Goal: Task Accomplishment & Management: Use online tool/utility

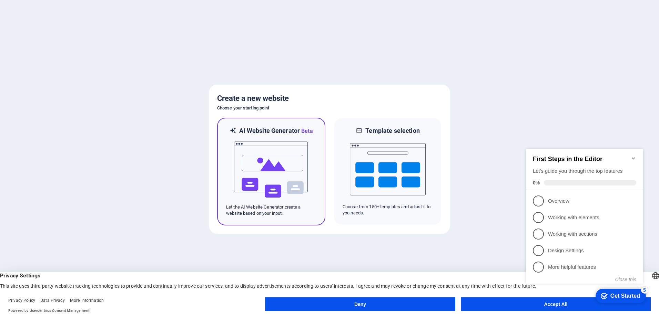
click at [259, 156] on img at bounding box center [271, 169] width 76 height 69
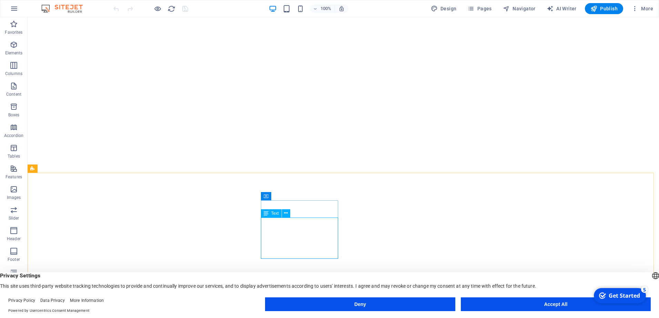
click at [275, 213] on span "Text" at bounding box center [275, 213] width 8 height 4
click at [287, 214] on icon at bounding box center [286, 213] width 4 height 7
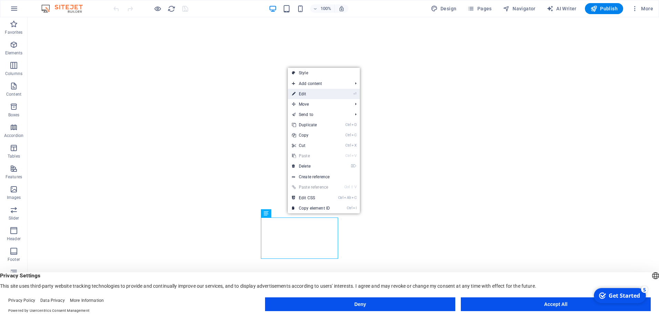
click at [304, 93] on link "⏎ Edit" at bounding box center [311, 94] width 46 height 10
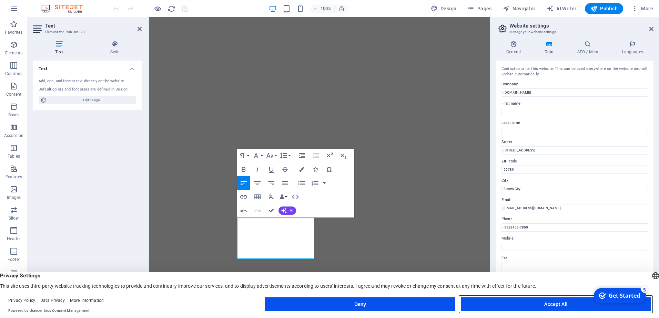
click at [516, 304] on button "Accept All" at bounding box center [556, 305] width 190 height 14
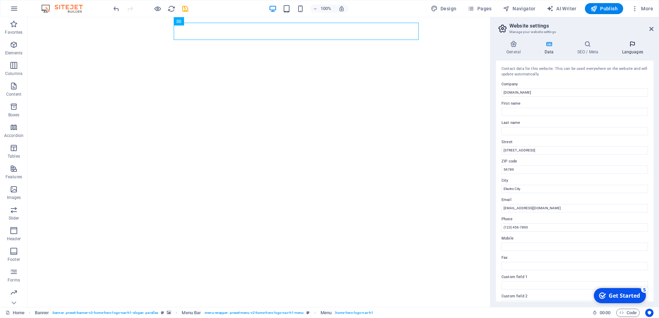
click at [633, 45] on icon at bounding box center [632, 44] width 42 height 7
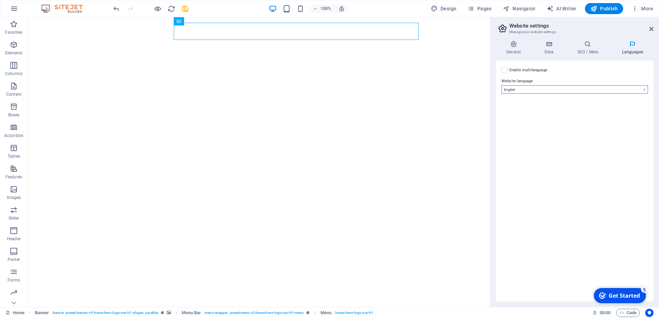
click at [558, 87] on select "Abkhazian Afar Afrikaans Akan Albanian Amharic Arabic Aragonese Armenian Assame…" at bounding box center [574, 89] width 146 height 8
click at [504, 71] on label at bounding box center [504, 70] width 6 height 6
click at [0, 0] on input "Enable multilanguage To disable multilanguage delete all languages until only o…" at bounding box center [0, 0] width 0 height 0
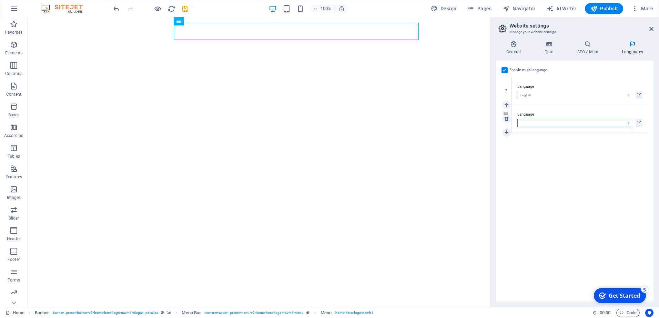
click at [544, 124] on select "Abkhazian Afar Afrikaans Akan Albanian Amharic Arabic Aragonese Armenian Assame…" at bounding box center [574, 123] width 115 height 8
select select "148"
click at [528, 123] on select "Abkhazian Afar Afrikaans Akan Albanian Amharic Arabic Aragonese Armenian Assame…" at bounding box center [574, 123] width 115 height 8
click at [619, 292] on div "Get Started" at bounding box center [623, 296] width 31 height 8
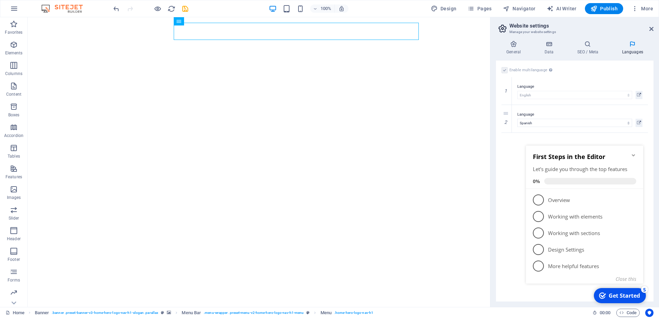
click at [509, 178] on div "Enable multilanguage To disable multilanguage delete all languages until only o…" at bounding box center [574, 181] width 157 height 241
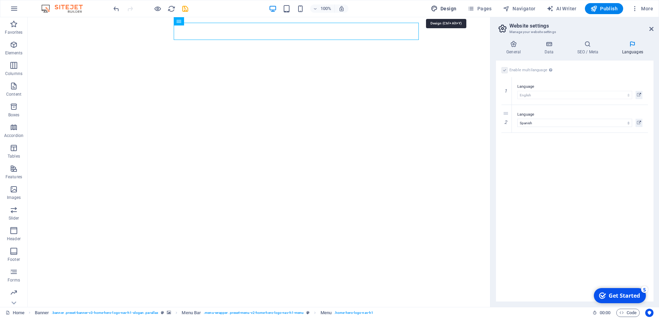
click at [447, 9] on span "Design" at bounding box center [444, 8] width 26 height 7
select select "px"
select select "200"
select select "px"
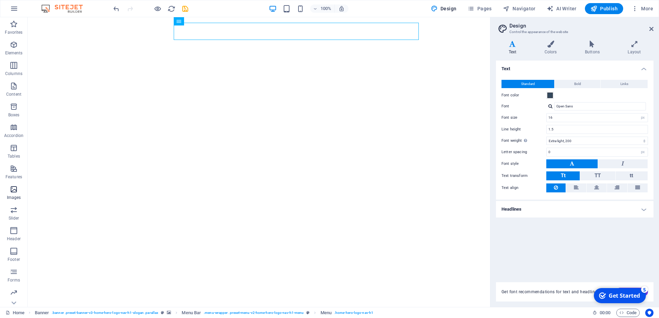
click at [14, 194] on span "Images" at bounding box center [14, 193] width 28 height 17
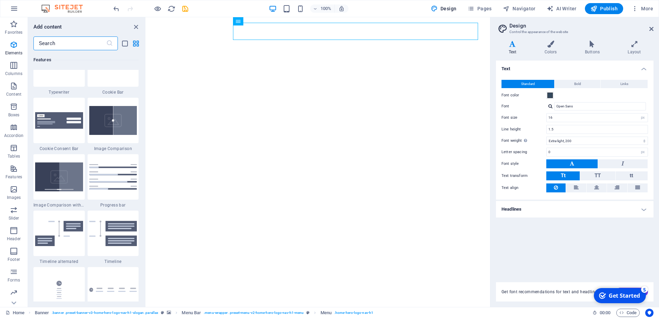
scroll to position [3493, 0]
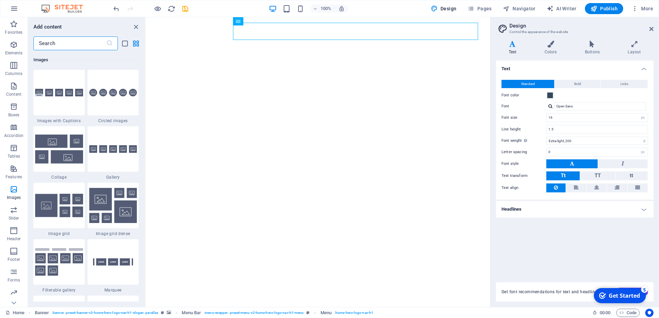
click at [97, 45] on input "text" at bounding box center [69, 44] width 73 height 14
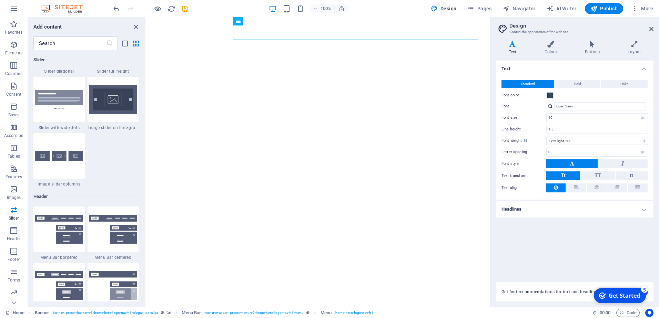
scroll to position [3872, 0]
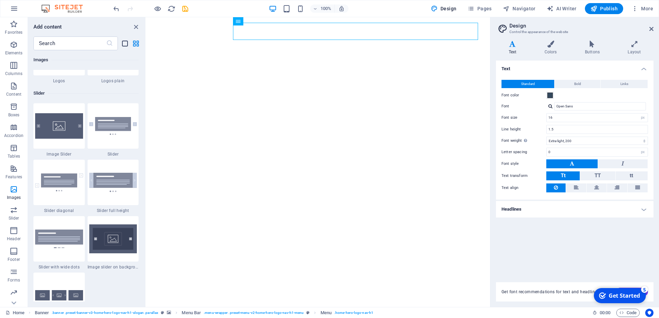
click at [124, 44] on icon "list-view" at bounding box center [125, 44] width 8 height 8
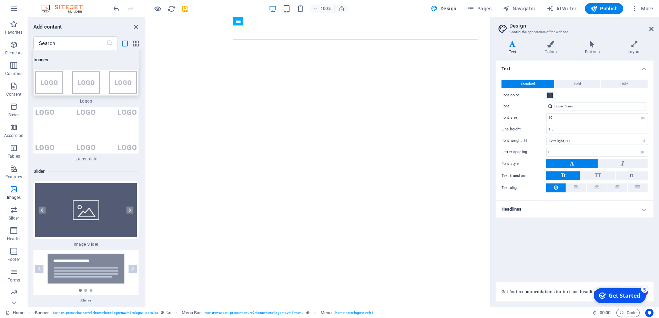
click at [41, 82] on img at bounding box center [86, 67] width 102 height 54
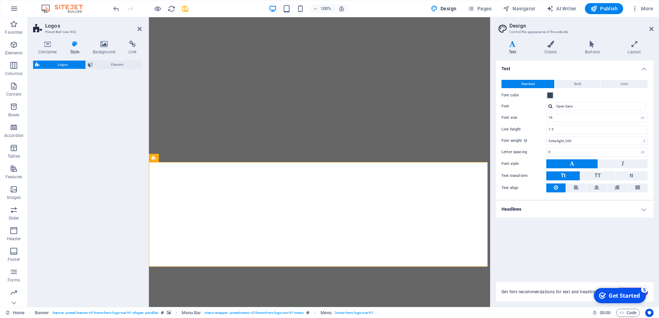
select select "rem"
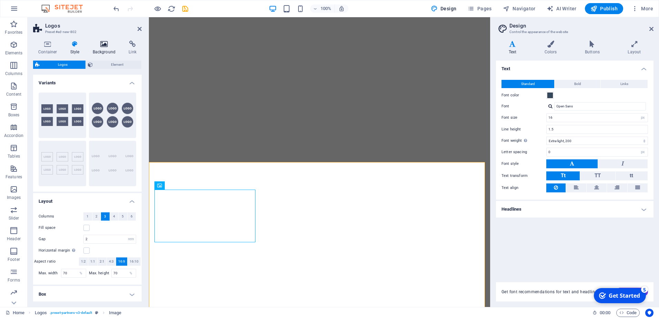
click at [104, 48] on h4 "Background" at bounding box center [105, 48] width 36 height 14
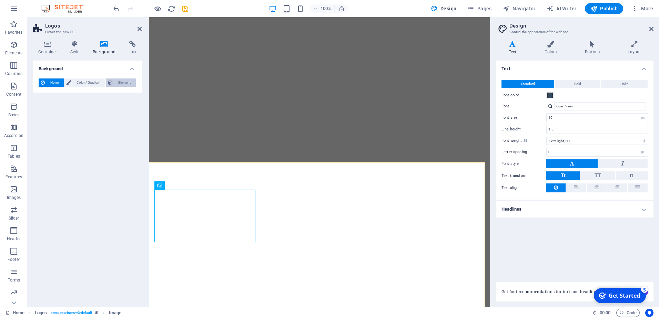
click at [131, 84] on span "Element" at bounding box center [124, 83] width 19 height 8
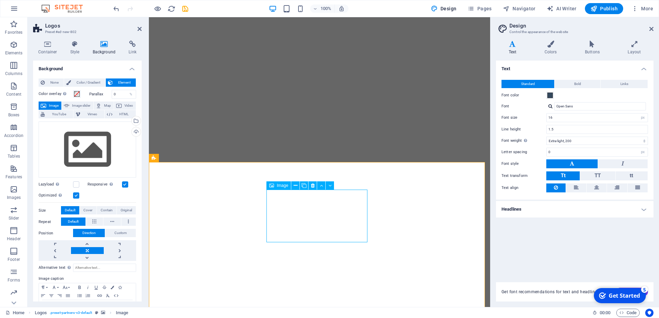
click at [279, 188] on div "Image" at bounding box center [278, 186] width 24 height 8
click at [331, 185] on icon at bounding box center [329, 185] width 3 height 7
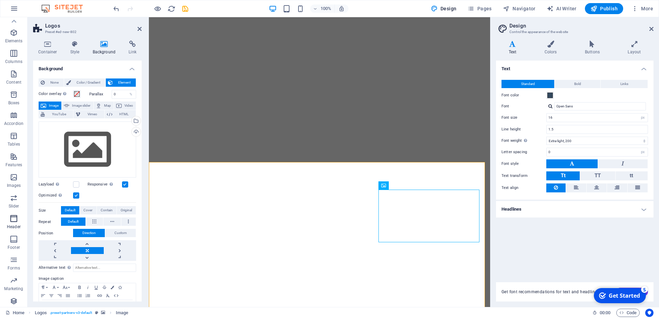
scroll to position [0, 0]
click at [47, 47] on icon at bounding box center [47, 44] width 29 height 7
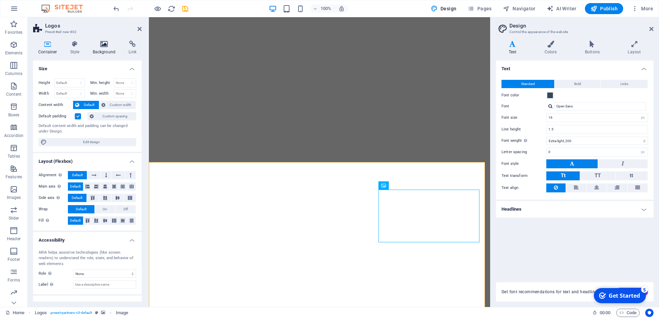
click at [106, 50] on h4 "Background" at bounding box center [105, 48] width 36 height 14
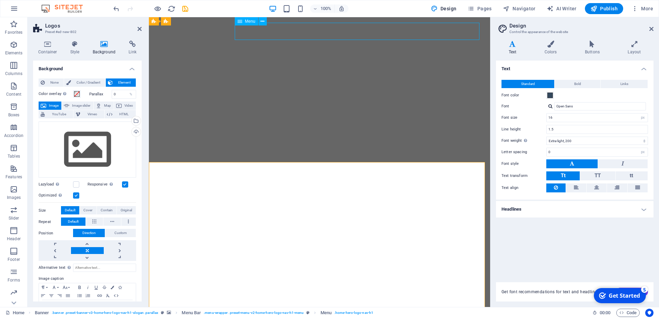
select select
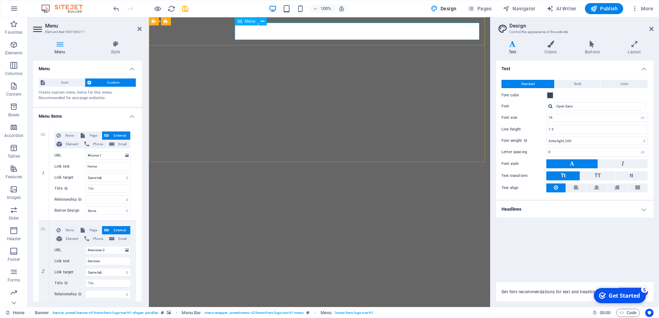
click at [252, 25] on div "Menu" at bounding box center [246, 21] width 23 height 8
click at [423, 118] on icon at bounding box center [425, 116] width 4 height 7
click at [423, 117] on icon at bounding box center [425, 116] width 4 height 7
click at [425, 116] on icon at bounding box center [425, 116] width 4 height 7
click at [423, 115] on icon at bounding box center [425, 116] width 4 height 7
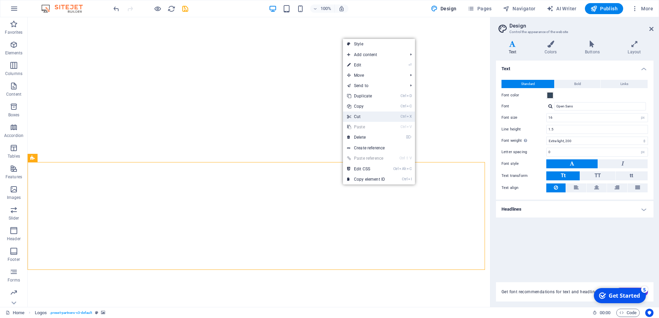
click at [358, 115] on link "Ctrl X Cut" at bounding box center [366, 117] width 46 height 10
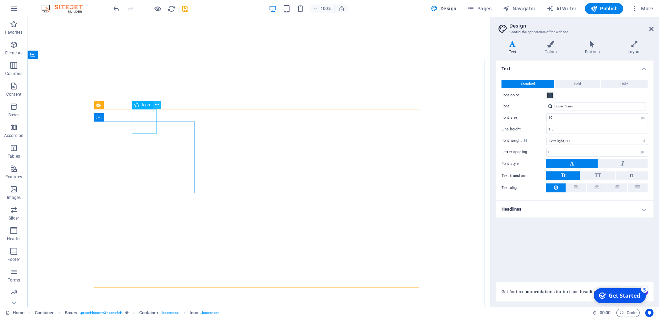
click at [157, 107] on icon at bounding box center [157, 105] width 4 height 7
click at [124, 105] on icon at bounding box center [122, 105] width 4 height 7
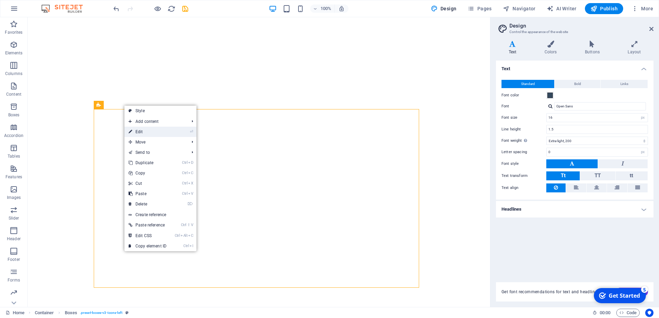
click at [137, 130] on link "⏎ Edit" at bounding box center [147, 132] width 46 height 10
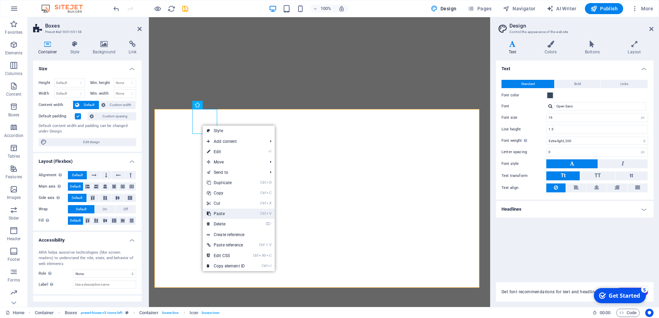
click at [224, 214] on link "Ctrl V Paste" at bounding box center [226, 214] width 46 height 10
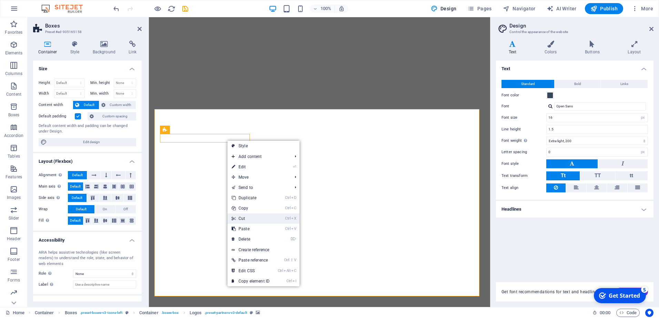
click at [242, 219] on link "Ctrl X Cut" at bounding box center [250, 219] width 46 height 10
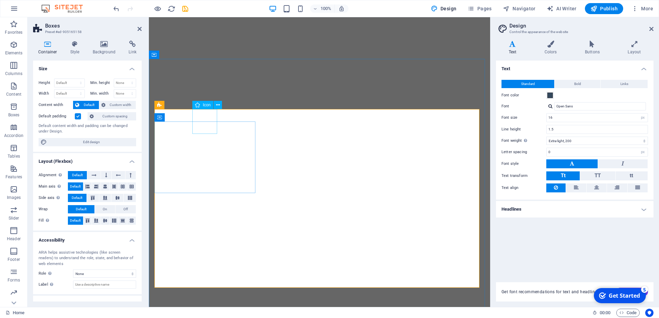
click at [209, 108] on div "Icon" at bounding box center [202, 105] width 21 height 8
click at [217, 105] on icon at bounding box center [218, 105] width 4 height 7
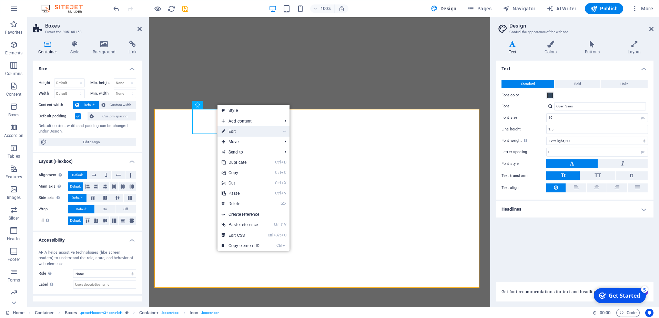
click at [234, 132] on link "⏎ Edit" at bounding box center [240, 131] width 46 height 10
select select "xMidYMid"
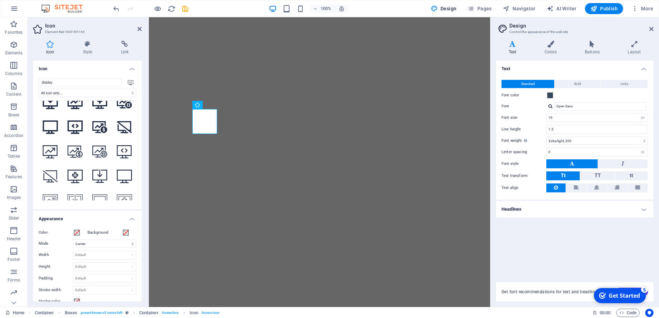
scroll to position [335, 0]
click at [93, 45] on icon at bounding box center [87, 44] width 35 height 7
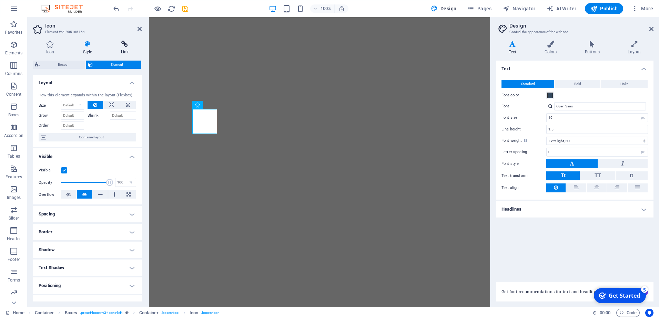
click at [128, 48] on h4 "Link" at bounding box center [125, 48] width 34 height 14
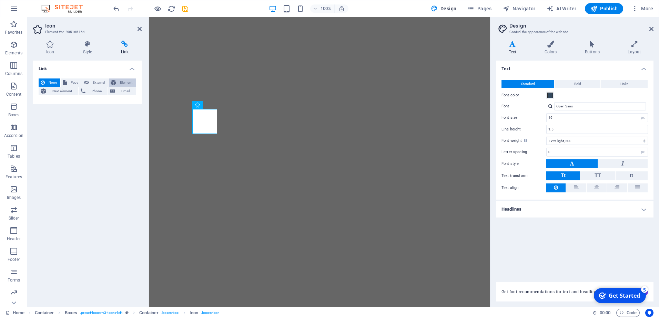
click at [125, 80] on span "Element" at bounding box center [126, 83] width 16 height 8
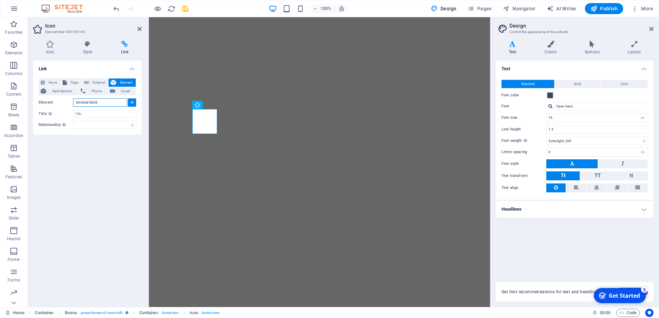
type input "terminal block"
click at [134, 102] on button at bounding box center [132, 103] width 8 height 8
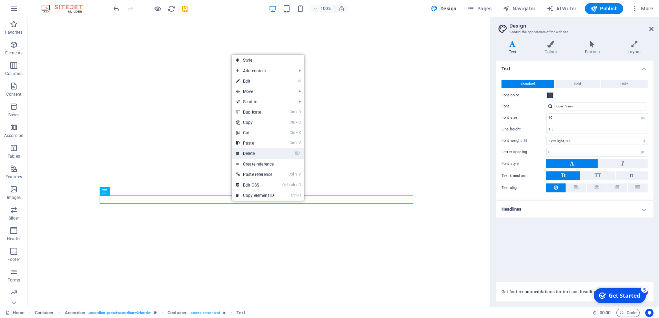
click at [247, 152] on link "⌦ Delete" at bounding box center [255, 153] width 46 height 10
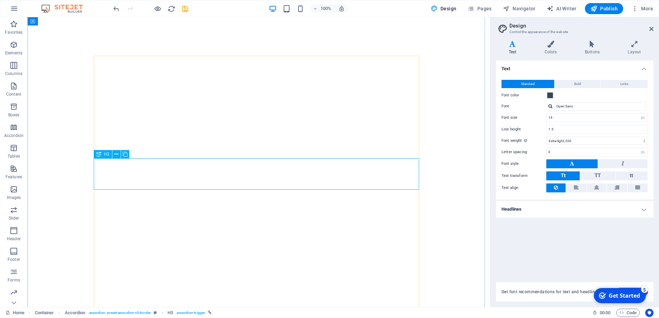
click at [105, 155] on span "H3" at bounding box center [106, 154] width 5 height 4
click at [97, 153] on icon at bounding box center [98, 154] width 5 height 8
click at [117, 154] on icon at bounding box center [116, 154] width 4 height 7
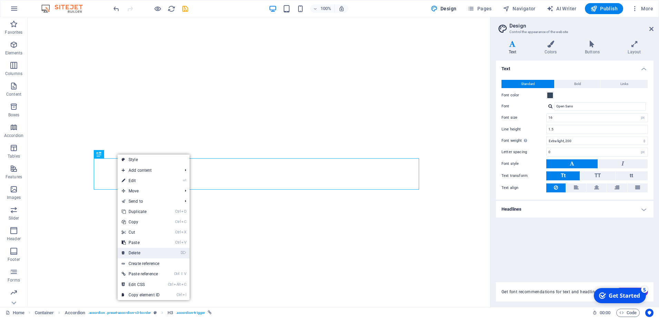
click at [133, 252] on link "⌦ Delete" at bounding box center [140, 253] width 46 height 10
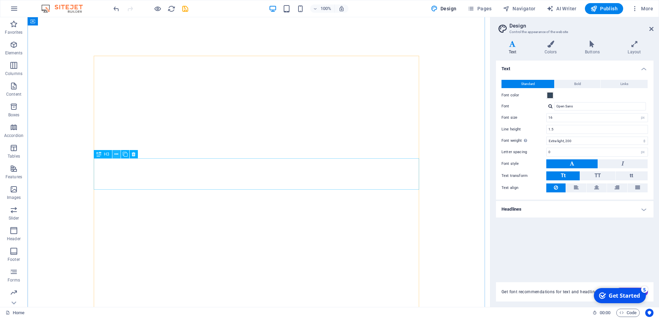
click at [114, 153] on button at bounding box center [116, 154] width 8 height 8
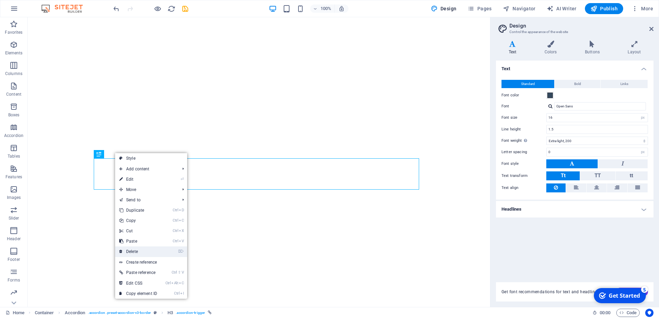
click at [138, 250] on link "⌦ Delete" at bounding box center [138, 252] width 46 height 10
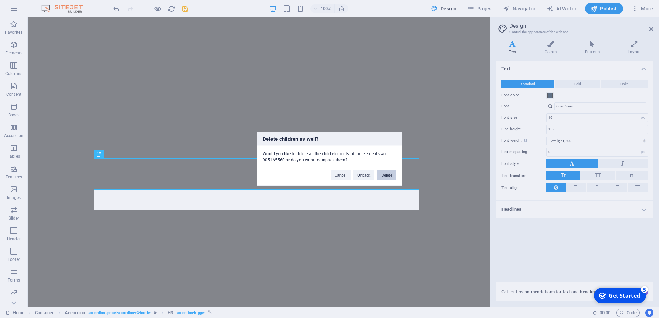
click at [386, 175] on button "Delete" at bounding box center [386, 175] width 19 height 10
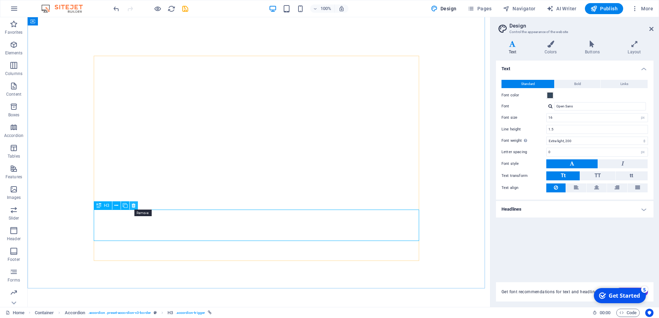
click at [134, 206] on icon at bounding box center [134, 205] width 4 height 7
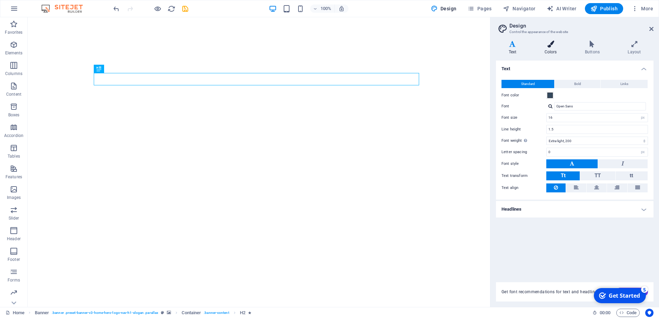
click at [549, 48] on h4 "Colors" at bounding box center [551, 48] width 40 height 14
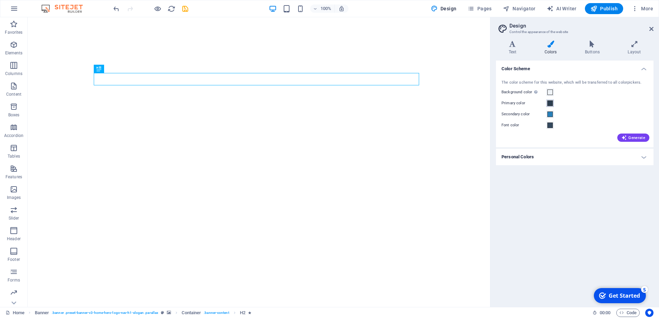
click at [550, 104] on span at bounding box center [550, 104] width 6 height 6
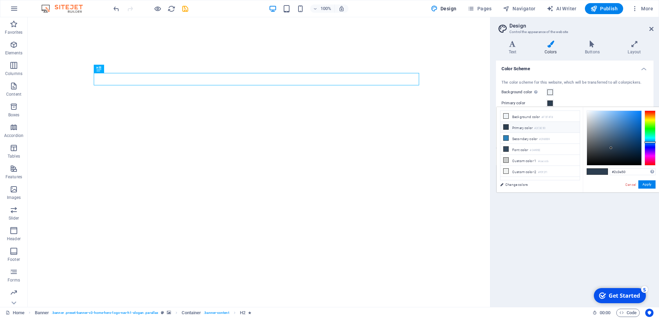
click at [506, 126] on icon at bounding box center [505, 127] width 5 height 5
click at [506, 115] on icon at bounding box center [505, 116] width 5 height 5
type input "#f0f4f8"
click at [505, 127] on icon at bounding box center [505, 127] width 5 height 5
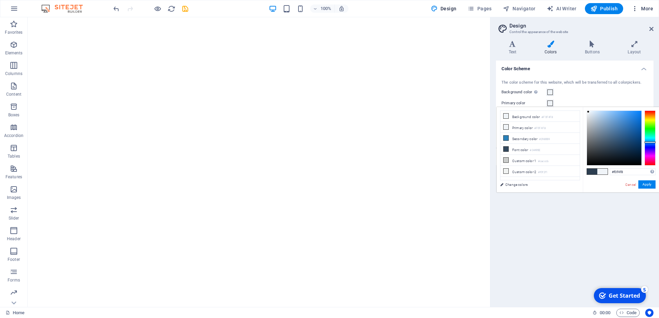
click at [636, 8] on icon "button" at bounding box center [634, 8] width 7 height 7
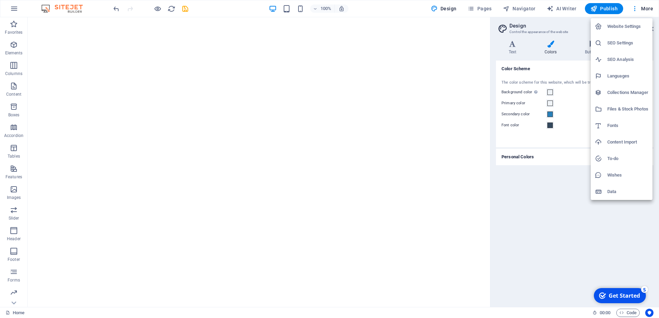
click at [616, 75] on h6 "Languages" at bounding box center [627, 76] width 41 height 8
select select "41"
select select "148"
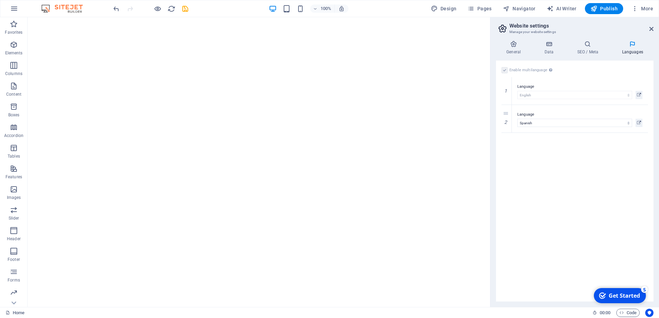
click at [626, 299] on div "Get Started" at bounding box center [623, 296] width 31 height 8
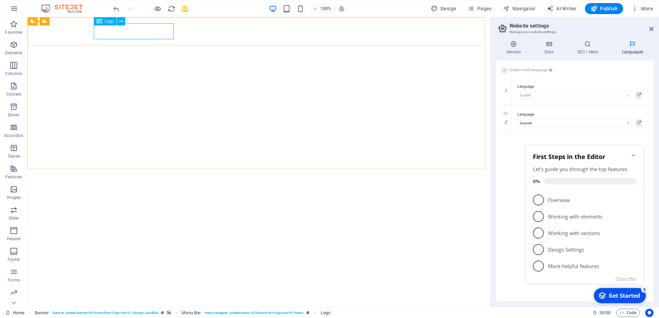
click at [108, 21] on span "Logo" at bounding box center [109, 21] width 9 height 4
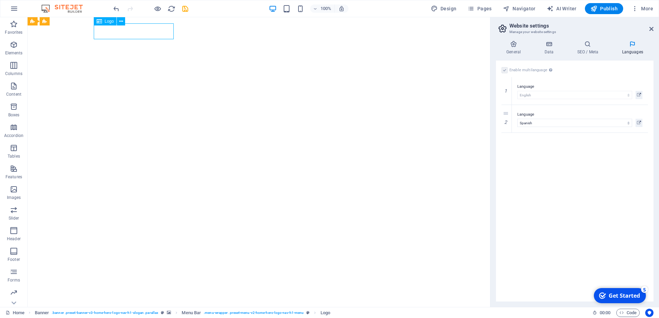
click at [111, 22] on span "Logo" at bounding box center [109, 21] width 9 height 4
click at [99, 23] on icon at bounding box center [99, 21] width 6 height 8
click at [123, 22] on button at bounding box center [121, 21] width 8 height 8
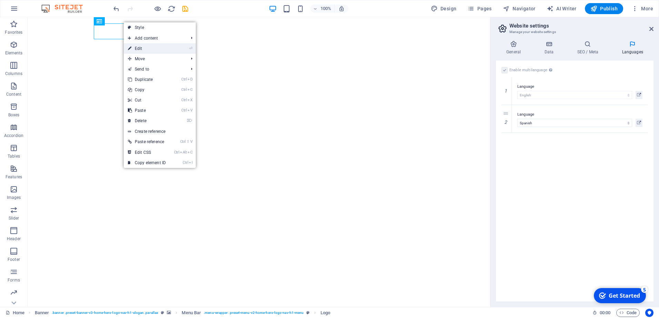
click at [142, 51] on link "⏎ Edit" at bounding box center [147, 48] width 46 height 10
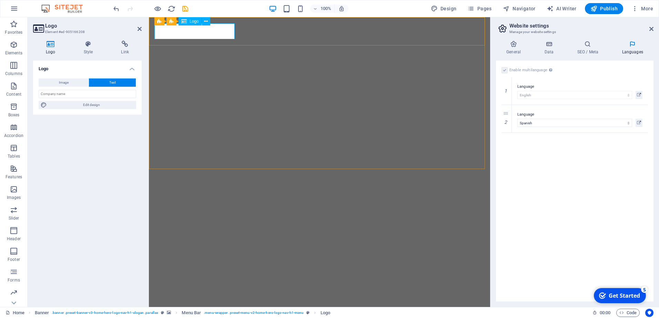
click at [195, 23] on span "Logo" at bounding box center [193, 21] width 9 height 4
click at [208, 22] on icon at bounding box center [206, 21] width 4 height 7
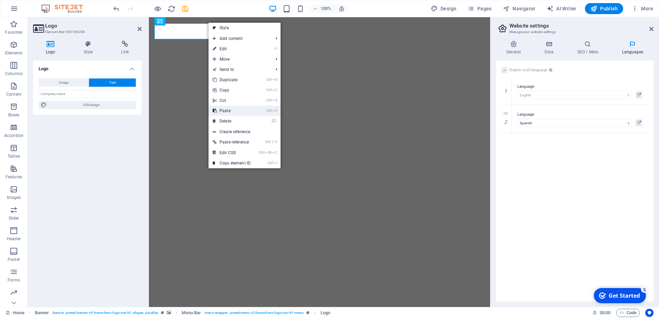
click at [223, 111] on link "Ctrl V Paste" at bounding box center [231, 111] width 46 height 10
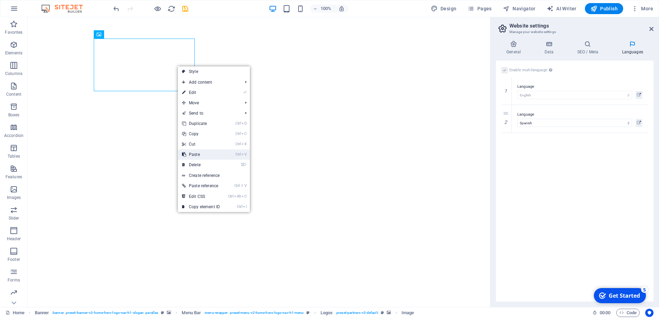
click at [194, 153] on link "Ctrl V Paste" at bounding box center [201, 154] width 46 height 10
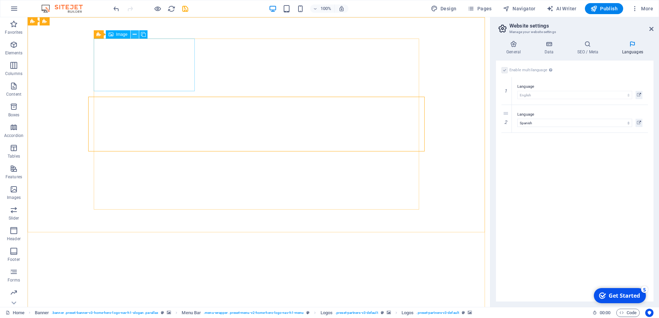
click at [135, 35] on icon at bounding box center [135, 34] width 4 height 7
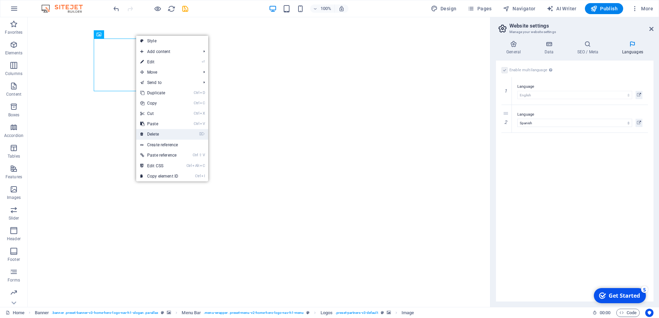
click at [154, 135] on link "⌦ Delete" at bounding box center [159, 134] width 46 height 10
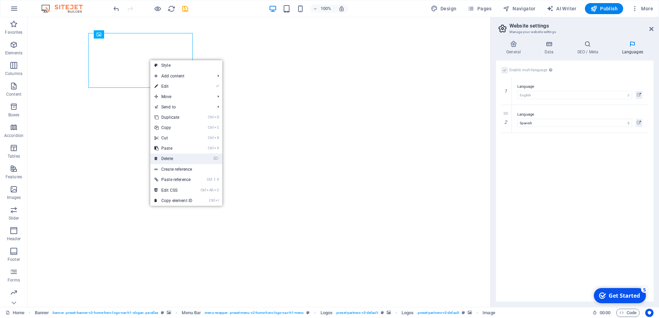
click at [170, 158] on link "⌦ Delete" at bounding box center [173, 159] width 46 height 10
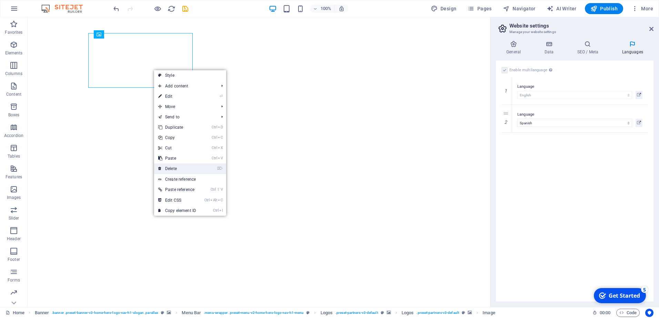
click at [173, 169] on link "⌦ Delete" at bounding box center [177, 169] width 46 height 10
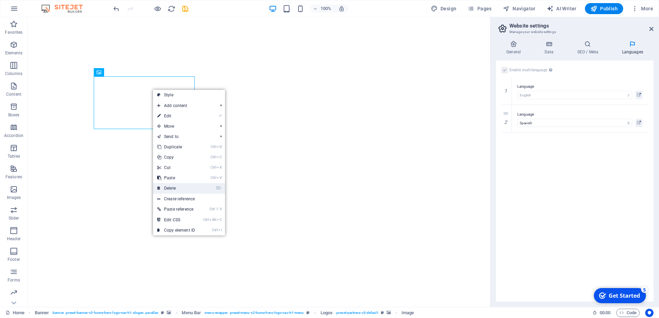
click at [176, 189] on link "⌦ Delete" at bounding box center [176, 188] width 46 height 10
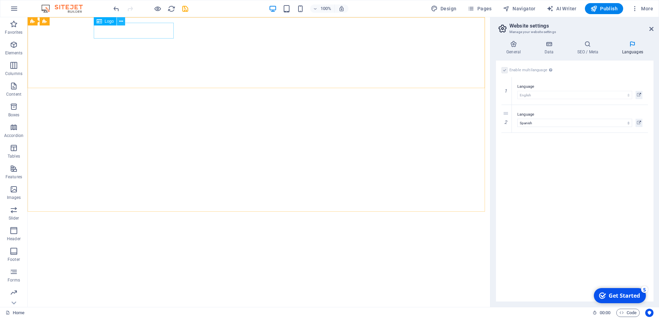
click at [122, 22] on icon at bounding box center [121, 21] width 4 height 7
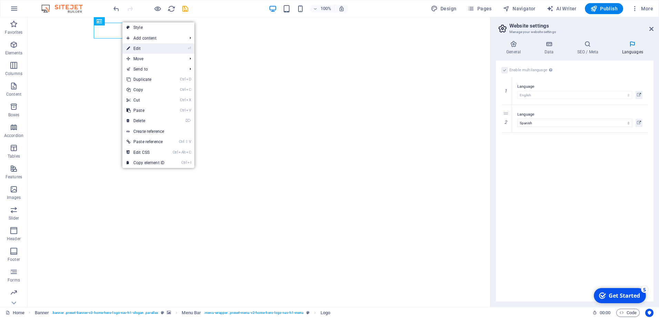
click at [138, 51] on link "⏎ Edit" at bounding box center [145, 48] width 46 height 10
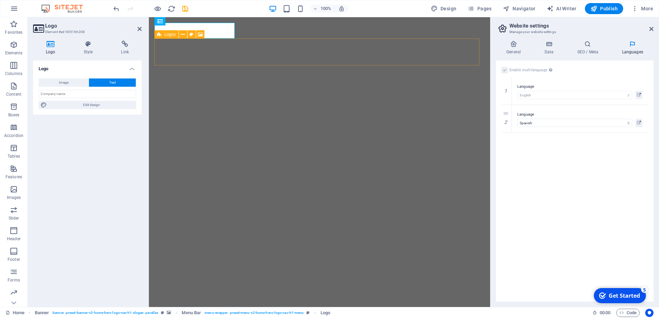
click at [51, 48] on h4 "Logo" at bounding box center [52, 48] width 38 height 14
click at [65, 83] on span "Image" at bounding box center [64, 83] width 10 height 8
select select "DISABLED_OPTION_VALUE"
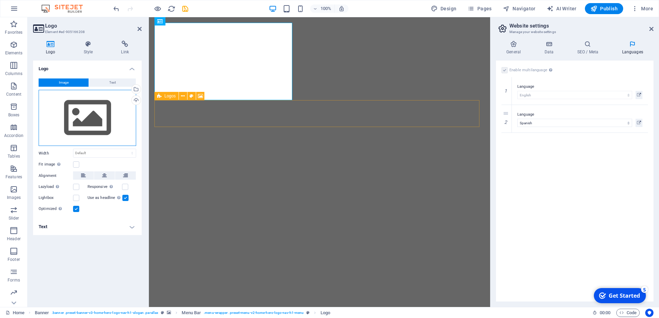
click at [86, 124] on div "Drag files here, click to choose files or select files from Files or our free s…" at bounding box center [87, 118] width 97 height 56
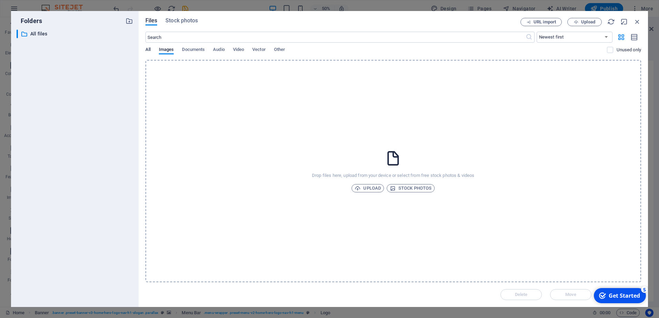
drag, startPoint x: 253, startPoint y: 105, endPoint x: 146, endPoint y: 50, distance: 120.3
click at [146, 50] on span "All" at bounding box center [147, 50] width 5 height 10
click at [186, 51] on span "Documents" at bounding box center [193, 50] width 23 height 10
click at [147, 49] on span "All" at bounding box center [147, 50] width 5 height 10
click at [415, 187] on span "Stock photos" at bounding box center [411, 188] width 42 height 8
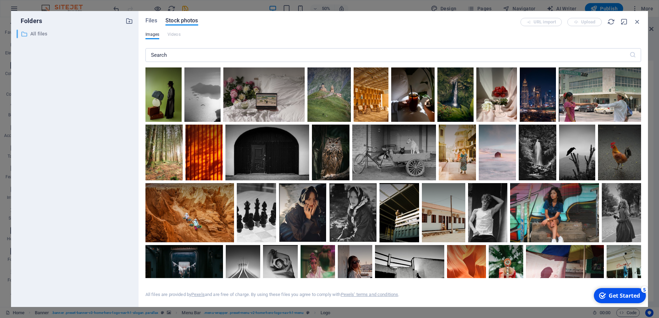
click at [39, 35] on p "All files" at bounding box center [75, 34] width 90 height 8
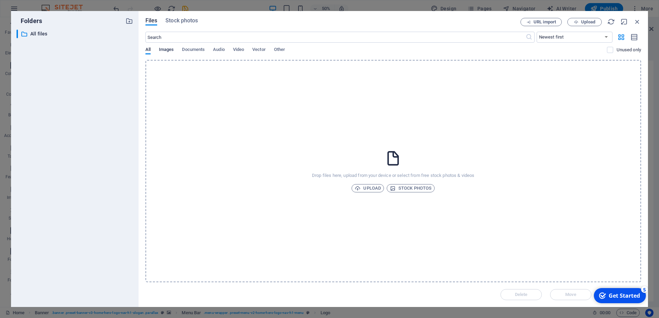
click at [167, 49] on span "Images" at bounding box center [166, 50] width 15 height 10
click at [190, 47] on span "Documents" at bounding box center [193, 50] width 23 height 10
click at [144, 50] on div "Files Stock photos URL import Upload ​ Newest first Oldest first Name (A-Z) Nam…" at bounding box center [392, 159] width 509 height 296
click at [39, 34] on p "All files" at bounding box center [75, 34] width 90 height 8
click at [130, 23] on icon "button" at bounding box center [129, 21] width 8 height 8
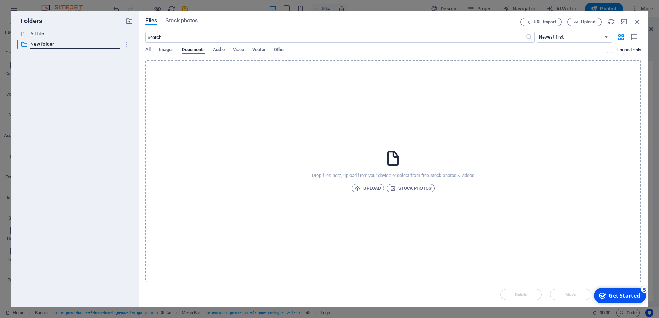
click at [80, 73] on div "​ All files All files ​ New folder New folder" at bounding box center [75, 166] width 116 height 272
click at [55, 42] on p "New folder" at bounding box center [75, 44] width 90 height 8
click at [125, 44] on icon "button" at bounding box center [126, 44] width 7 height 7
click at [130, 98] on h6 "Delete" at bounding box center [133, 95] width 20 height 8
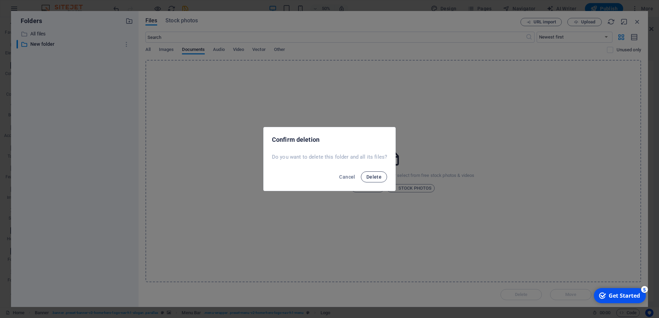
click at [375, 179] on span "Delete" at bounding box center [373, 177] width 15 height 6
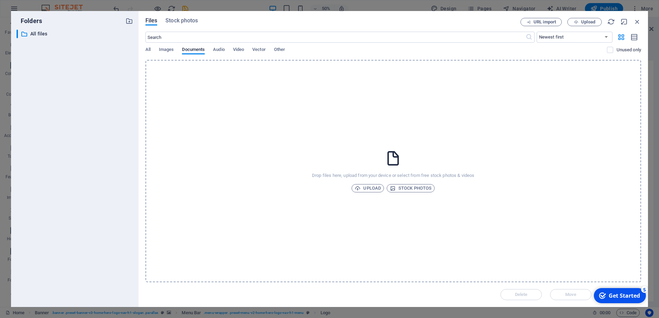
click at [288, 52] on div "All Images Documents Audio Video Vector Other" at bounding box center [376, 53] width 462 height 13
click at [281, 49] on span "Other" at bounding box center [279, 50] width 11 height 10
click at [556, 35] on select "Newest first Oldest first Name (A-Z) Name (Z-A) Size (0-9) Size (9-0) Resolutio…" at bounding box center [574, 37] width 76 height 11
click at [576, 21] on icon "button" at bounding box center [576, 22] width 4 height 4
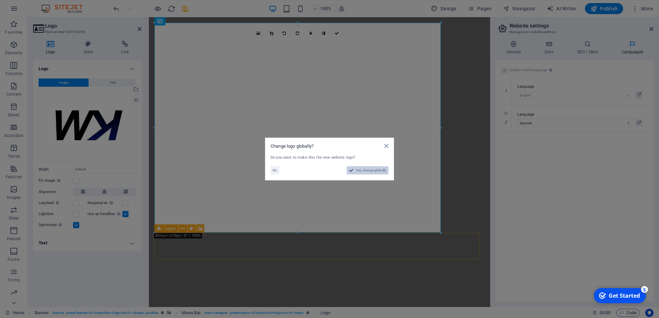
click at [363, 171] on span "Yes, change globally" at bounding box center [370, 170] width 31 height 8
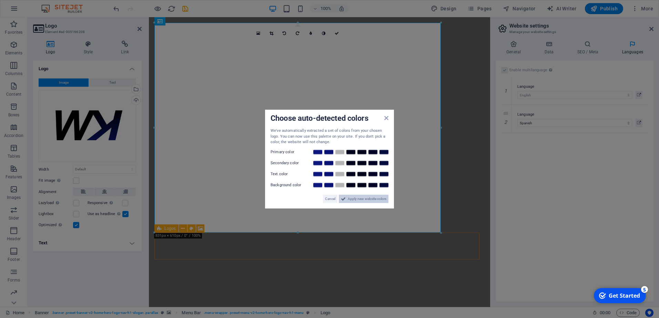
click at [354, 199] on span "Apply new website colors" at bounding box center [367, 199] width 39 height 8
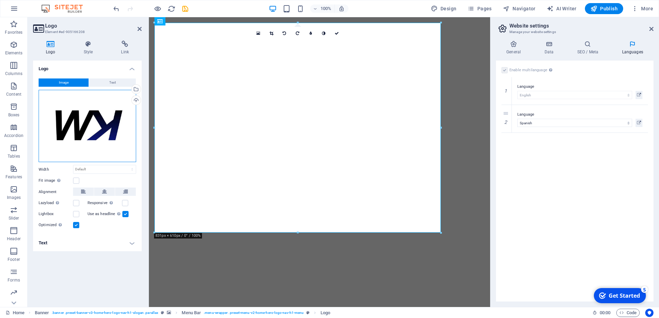
click at [79, 108] on div "Drag files here, click to choose files or select files from Files or our free s…" at bounding box center [87, 126] width 97 height 73
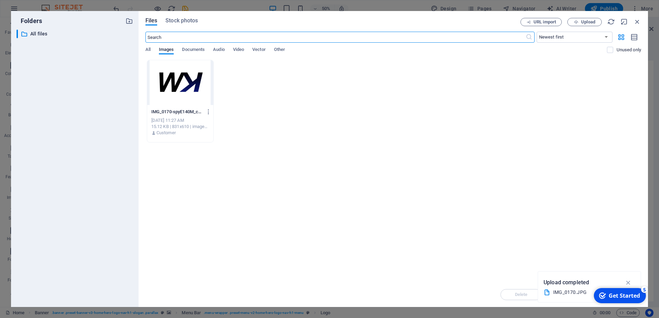
click at [604, 293] on icon "checkmark" at bounding box center [602, 295] width 7 height 7
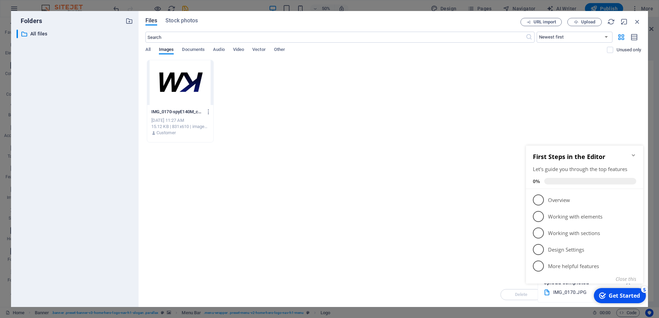
click at [438, 203] on div "Drop files here to upload them instantly IMG_0170-spyE140M_cMYYgo08FO-rg.JPG IM…" at bounding box center [392, 171] width 495 height 223
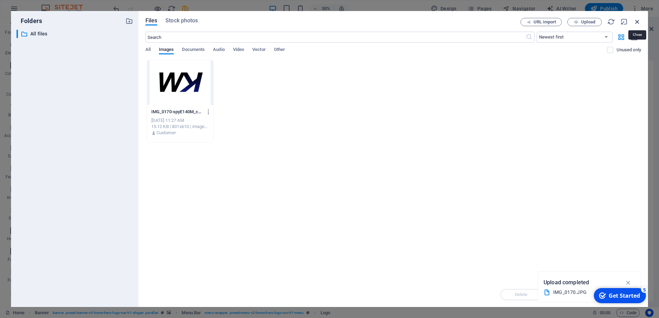
click at [639, 20] on icon "button" at bounding box center [637, 22] width 8 height 8
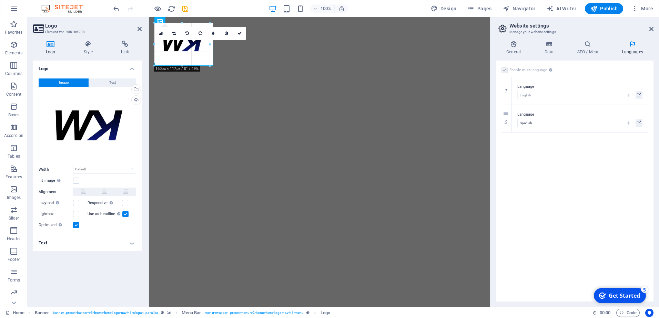
drag, startPoint x: 441, startPoint y: 24, endPoint x: 214, endPoint y: 173, distance: 271.7
type input "171"
select select "px"
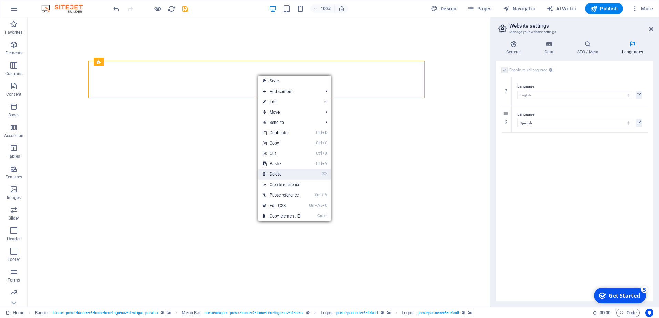
click at [277, 174] on link "⌦ Delete" at bounding box center [281, 174] width 46 height 10
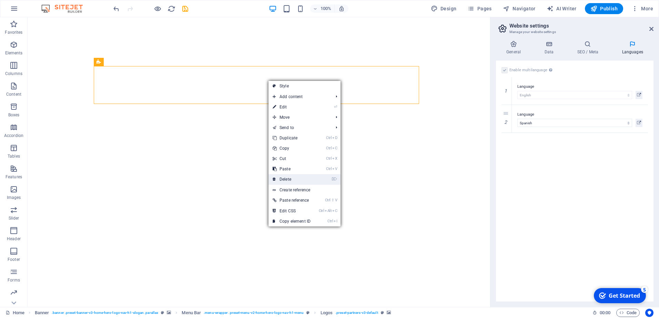
click at [287, 181] on link "⌦ Delete" at bounding box center [291, 179] width 46 height 10
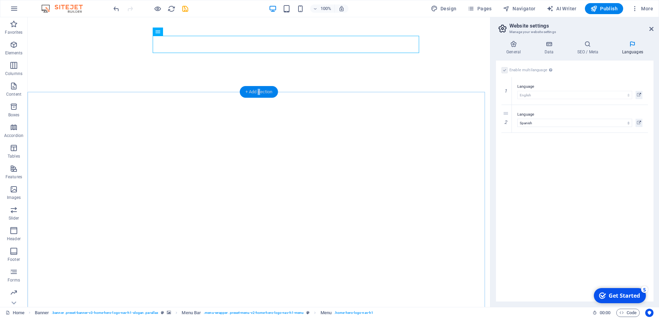
click at [259, 93] on div "+ Add section" at bounding box center [259, 92] width 38 height 12
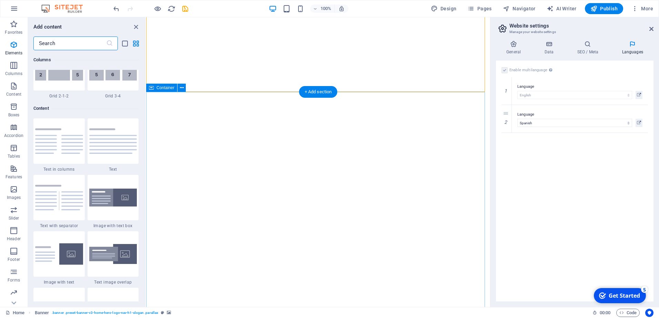
scroll to position [1205, 0]
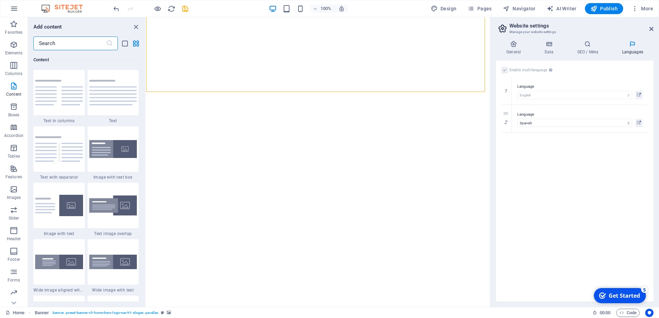
click at [69, 44] on input "text" at bounding box center [69, 44] width 73 height 14
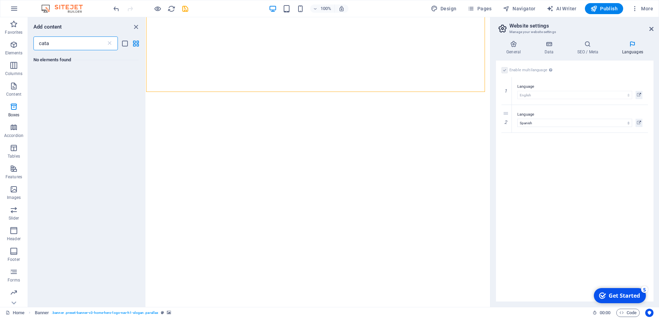
scroll to position [0, 0]
type input "cata"
click at [136, 26] on icon "close panel" at bounding box center [136, 27] width 8 height 8
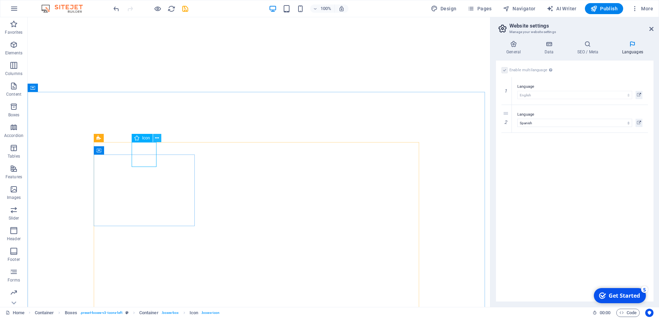
click at [156, 138] on icon at bounding box center [157, 138] width 4 height 7
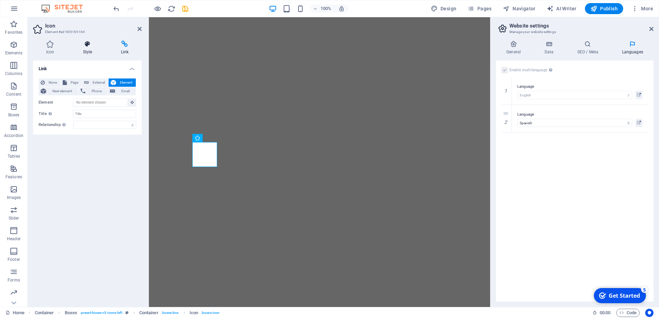
click at [89, 50] on h4 "Style" at bounding box center [89, 48] width 38 height 14
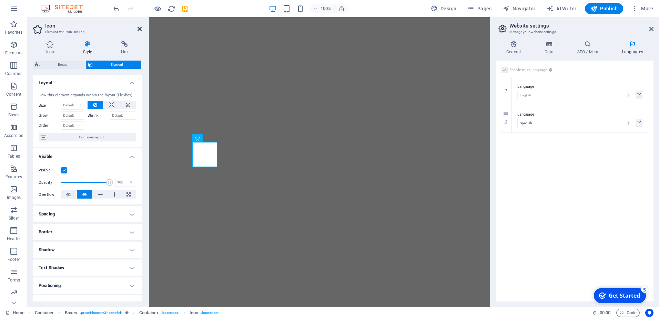
click at [140, 28] on icon at bounding box center [139, 29] width 4 height 6
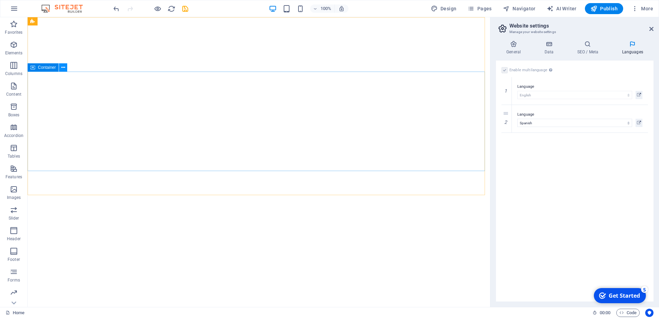
click at [62, 68] on icon at bounding box center [63, 67] width 4 height 7
click at [64, 67] on icon at bounding box center [63, 67] width 4 height 7
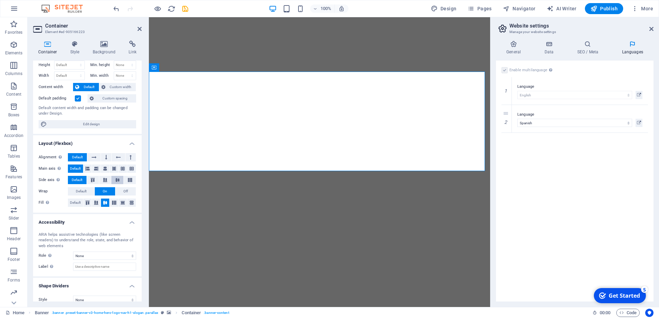
scroll to position [26, 0]
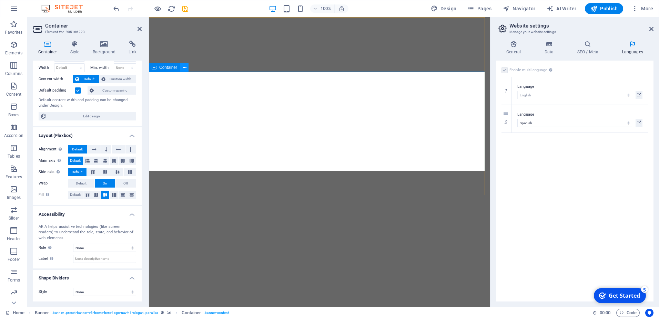
click at [183, 66] on icon at bounding box center [185, 67] width 4 height 7
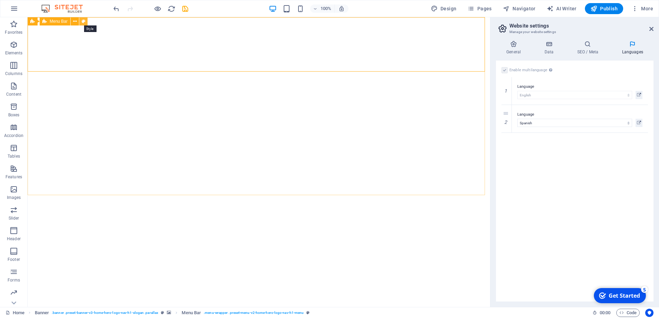
click at [84, 22] on icon at bounding box center [84, 21] width 4 height 7
select select "rem"
select select "preset-menu-v2-home-hero-logo-nav-h1-menu"
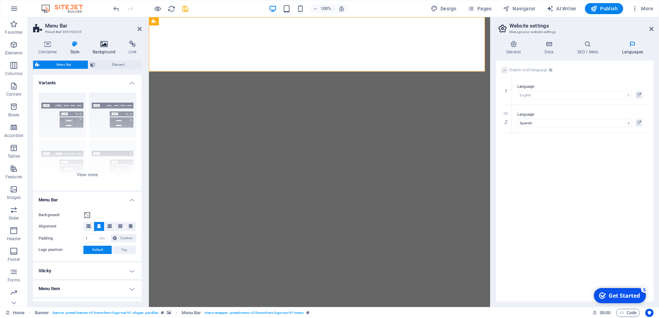
click at [101, 50] on h4 "Background" at bounding box center [105, 48] width 36 height 14
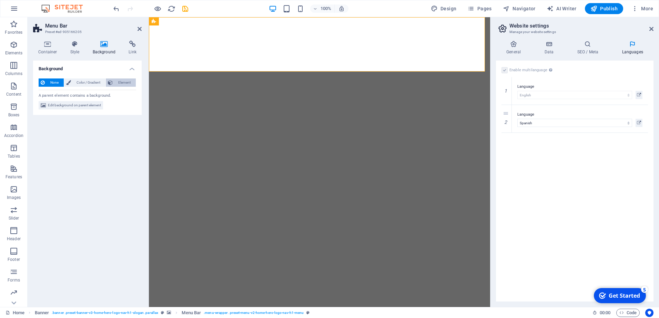
click at [116, 83] on span "Element" at bounding box center [124, 83] width 19 height 8
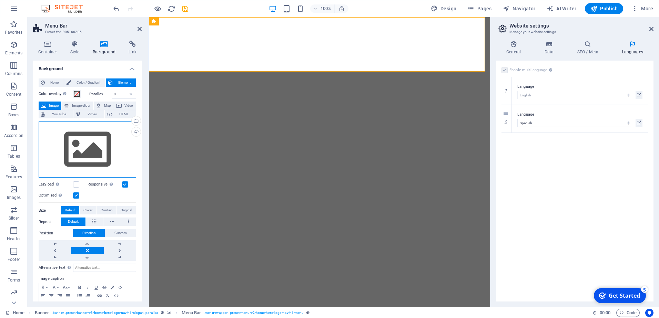
click at [90, 139] on div "Drag files here, click to choose files or select files from Files or our free s…" at bounding box center [87, 150] width 97 height 56
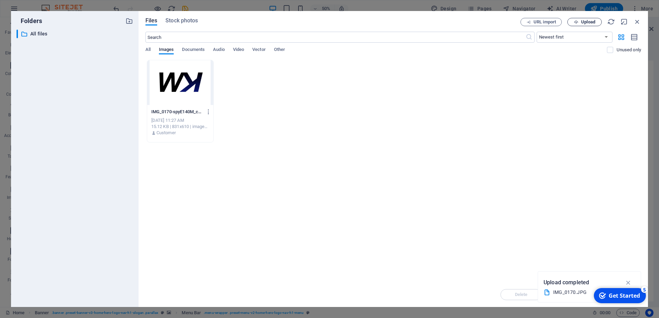
click at [583, 23] on span "Upload" at bounding box center [588, 22] width 14 height 4
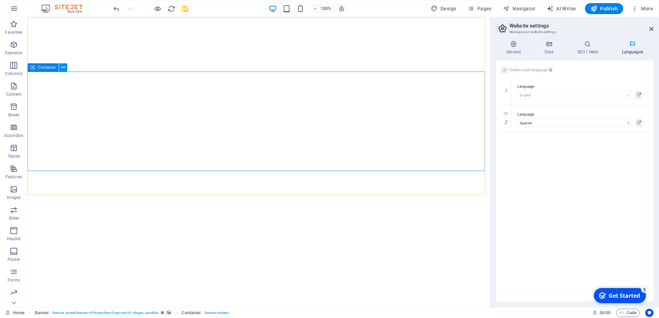
click at [62, 68] on icon at bounding box center [63, 67] width 4 height 7
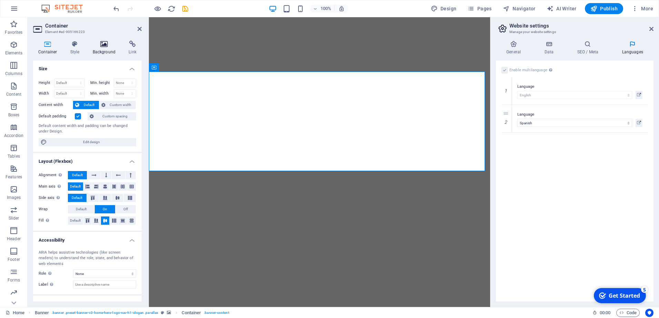
click at [105, 44] on icon at bounding box center [103, 44] width 33 height 7
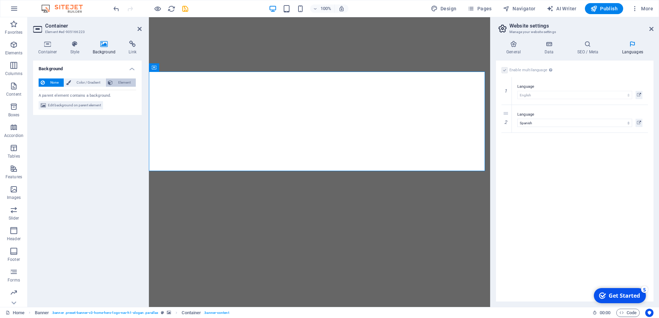
click at [116, 82] on span "Element" at bounding box center [124, 83] width 19 height 8
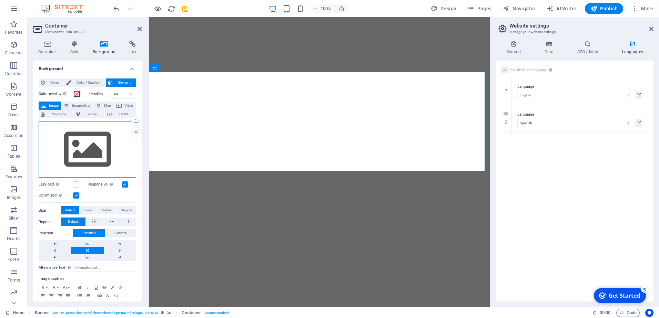
click at [114, 147] on div "Drag files here, click to choose files or select files from Files or our free s…" at bounding box center [87, 150] width 97 height 56
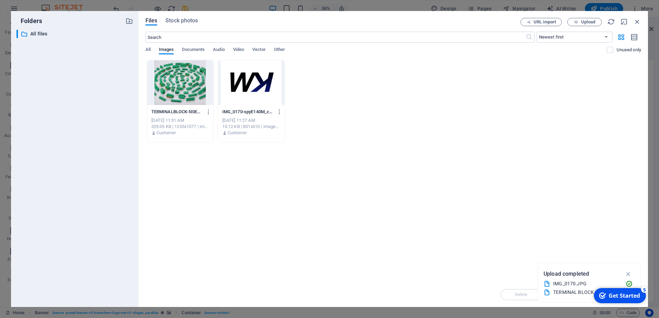
click at [180, 94] on div at bounding box center [180, 82] width 66 height 45
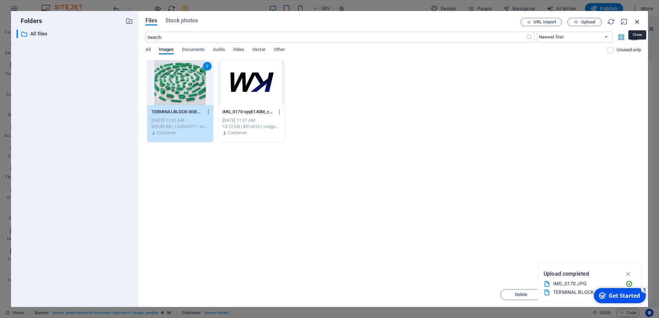
click at [636, 20] on icon "button" at bounding box center [637, 22] width 8 height 8
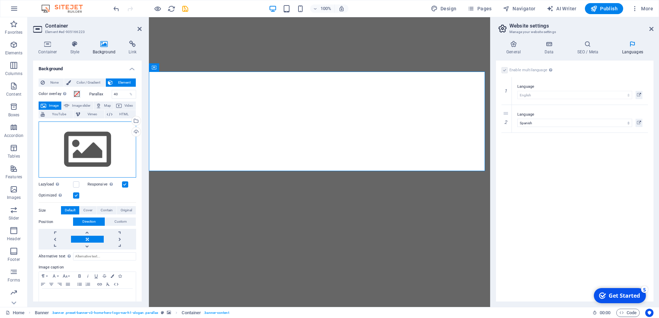
click at [98, 149] on div "Drag files here, click to choose files or select files from Files or our free s…" at bounding box center [87, 150] width 97 height 56
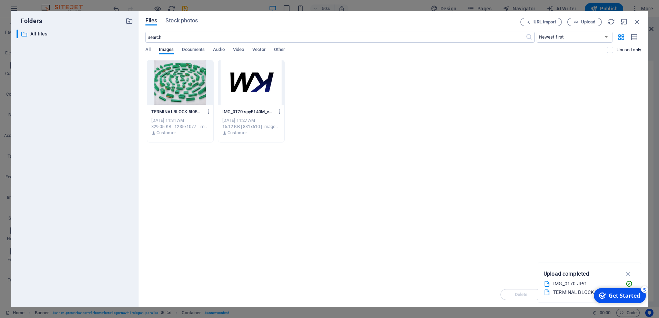
click at [185, 92] on div at bounding box center [180, 82] width 66 height 45
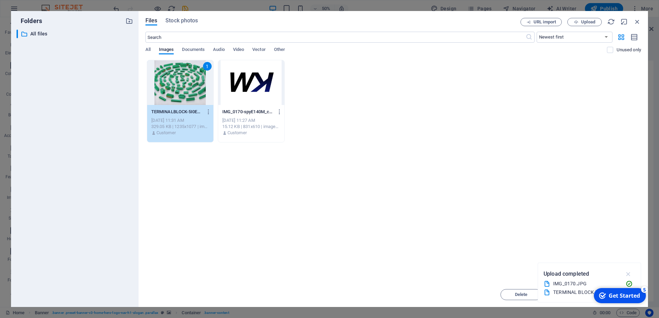
click at [628, 274] on icon "button" at bounding box center [628, 274] width 8 height 8
click at [575, 296] on span "Move" at bounding box center [570, 295] width 11 height 4
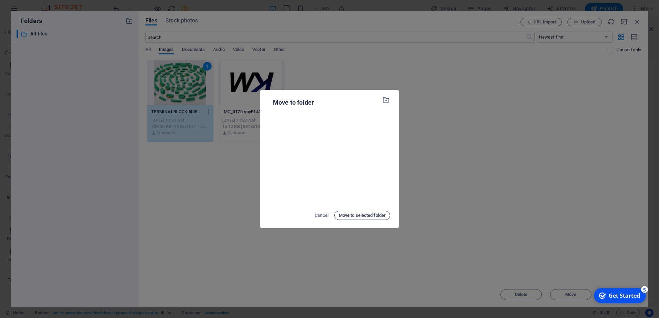
click at [361, 216] on span "Move to selected folder" at bounding box center [362, 215] width 47 height 8
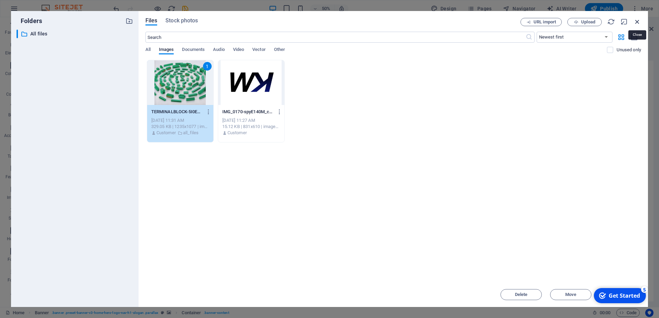
click at [639, 24] on icon "button" at bounding box center [637, 22] width 8 height 8
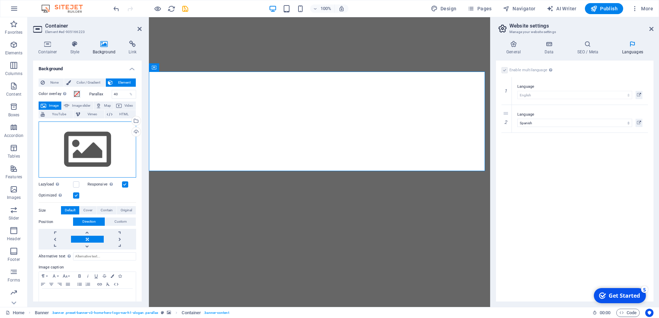
click at [90, 150] on div "Drag files here, click to choose files or select files from Files or our free s…" at bounding box center [87, 150] width 97 height 56
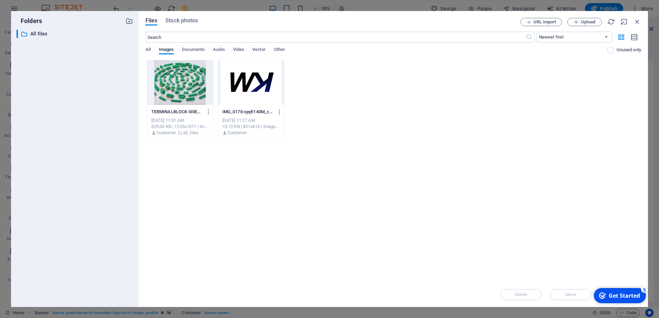
click at [183, 93] on div at bounding box center [180, 82] width 66 height 45
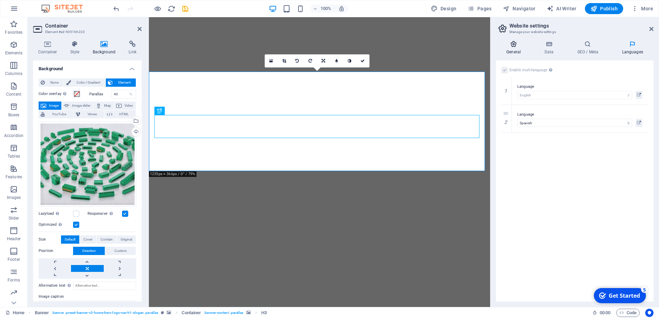
click at [513, 50] on h4 "General" at bounding box center [515, 48] width 38 height 14
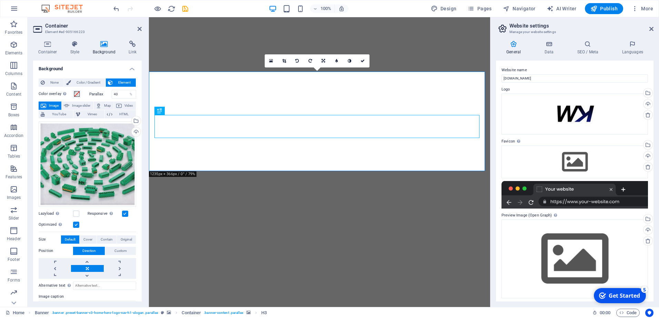
click at [561, 204] on div at bounding box center [574, 195] width 146 height 28
click at [523, 27] on h2 "Website settings" at bounding box center [581, 26] width 144 height 6
click at [451, 7] on span "Design" at bounding box center [444, 8] width 26 height 7
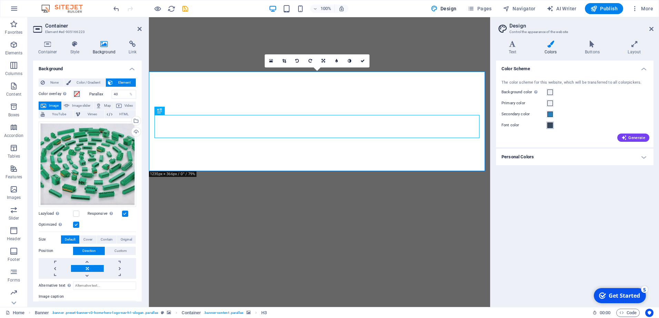
click at [550, 126] on span at bounding box center [550, 126] width 6 height 6
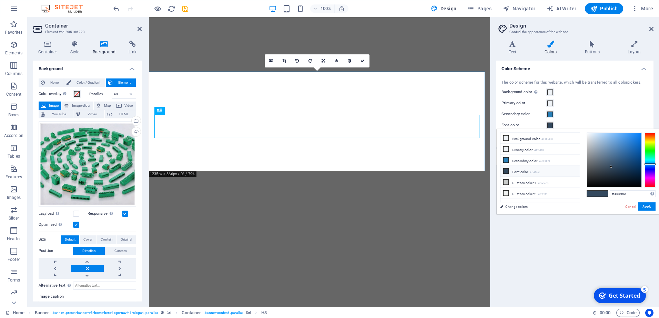
click at [504, 169] on icon at bounding box center [505, 171] width 5 height 5
click at [645, 204] on button "Apply" at bounding box center [646, 207] width 17 height 8
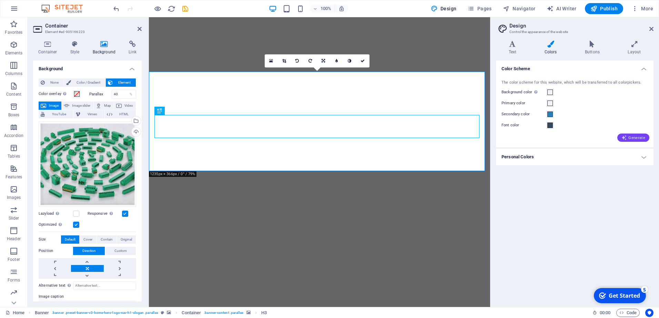
click at [641, 136] on span "Generate" at bounding box center [633, 138] width 24 height 6
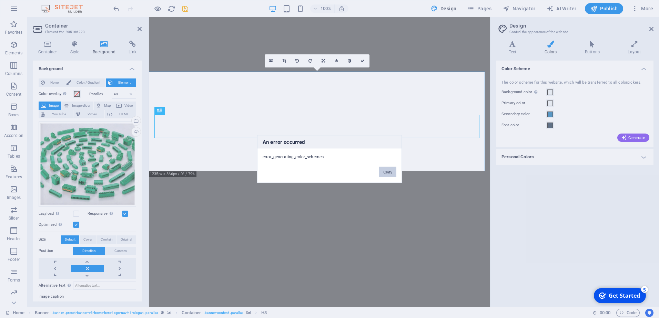
click at [389, 172] on button "Okay" at bounding box center [387, 172] width 17 height 10
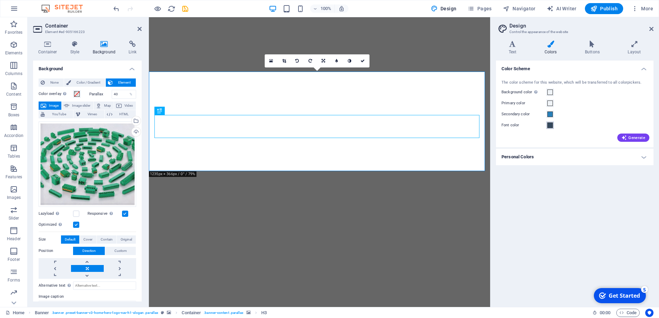
click at [549, 125] on span at bounding box center [550, 126] width 6 height 6
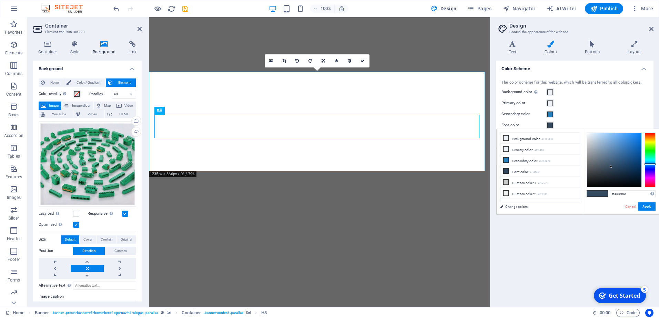
click at [549, 125] on span at bounding box center [550, 126] width 6 height 6
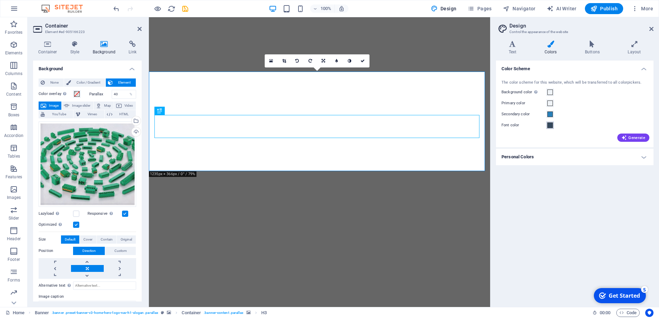
click at [549, 125] on span at bounding box center [550, 126] width 6 height 6
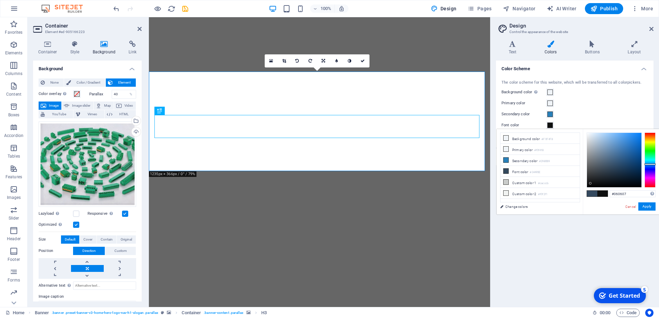
click at [591, 185] on div at bounding box center [614, 160] width 54 height 54
type input "#000000"
click at [589, 187] on div at bounding box center [614, 160] width 54 height 54
click at [600, 193] on span at bounding box center [602, 194] width 10 height 6
click at [651, 208] on button "Apply" at bounding box center [646, 207] width 17 height 8
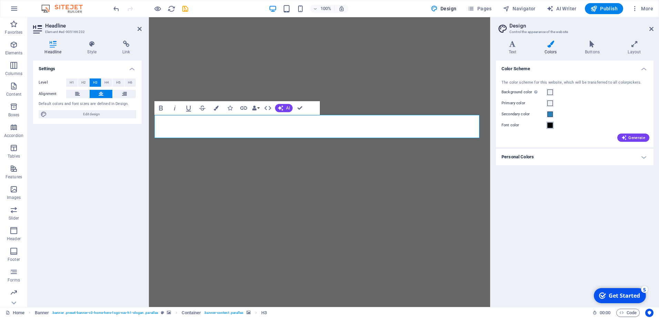
click at [552, 127] on span at bounding box center [550, 126] width 6 height 6
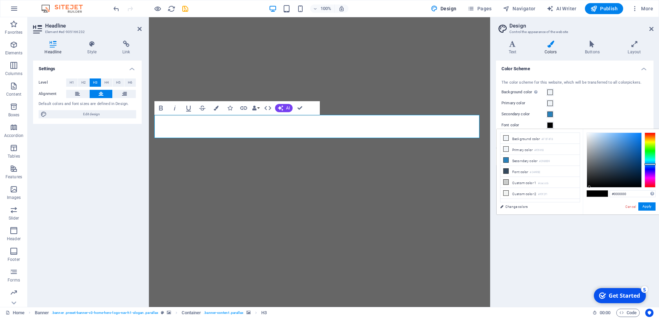
click at [552, 224] on div "Color Scheme The color scheme for this website, which will be transferred to al…" at bounding box center [574, 181] width 157 height 241
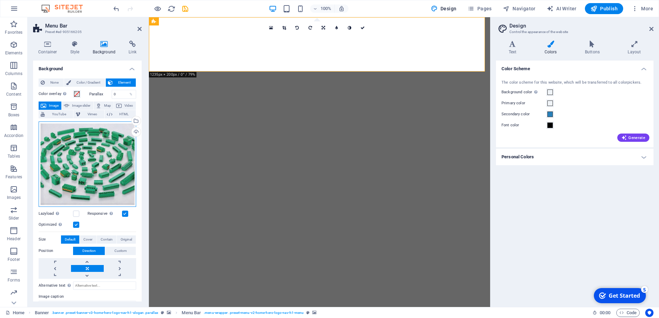
drag, startPoint x: 103, startPoint y: 144, endPoint x: 83, endPoint y: 149, distance: 20.8
click at [83, 149] on div "Drag files here, click to choose files or select files from Files or our free s…" at bounding box center [87, 164] width 97 height 85
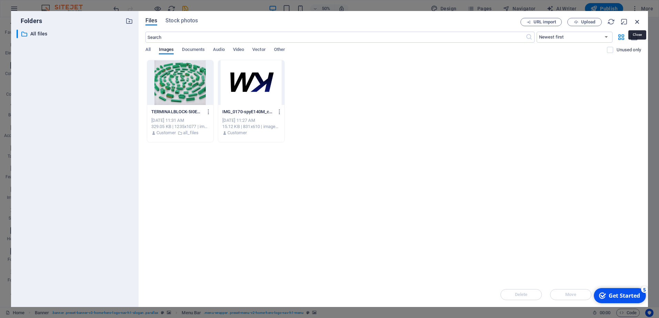
click at [637, 21] on icon "button" at bounding box center [637, 22] width 8 height 8
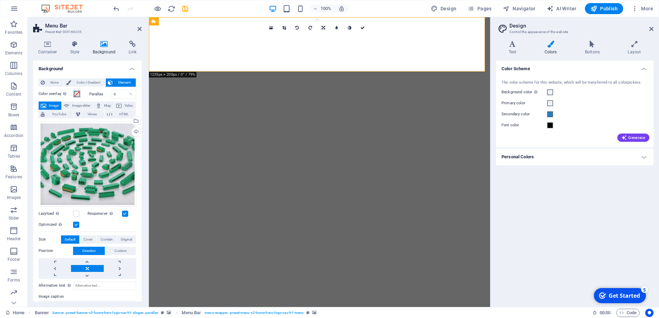
click at [78, 95] on span at bounding box center [77, 94] width 6 height 6
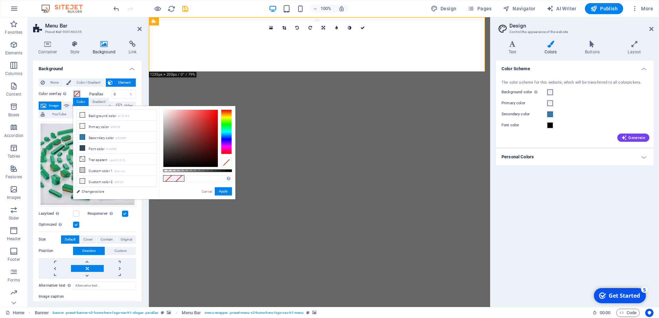
click at [78, 95] on span at bounding box center [77, 94] width 6 height 6
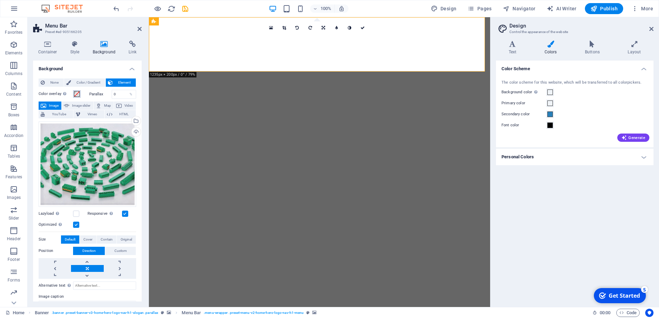
click at [78, 95] on span at bounding box center [77, 94] width 6 height 6
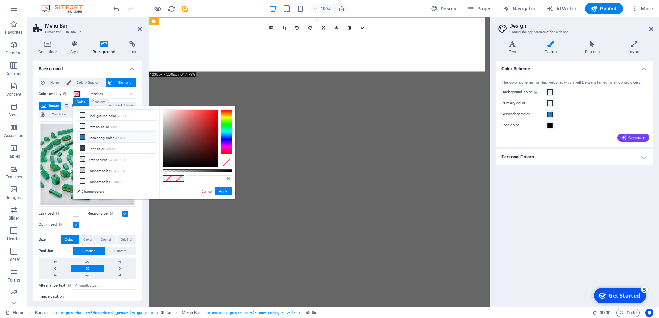
click at [83, 135] on icon at bounding box center [82, 137] width 5 height 5
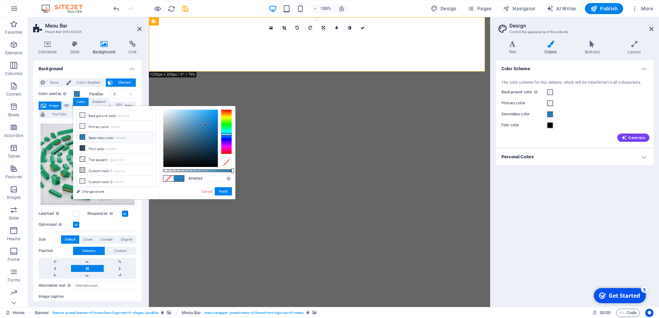
type input "#134363"
click at [207, 144] on div at bounding box center [190, 138] width 54 height 57
click at [221, 191] on button "Apply" at bounding box center [223, 191] width 17 height 8
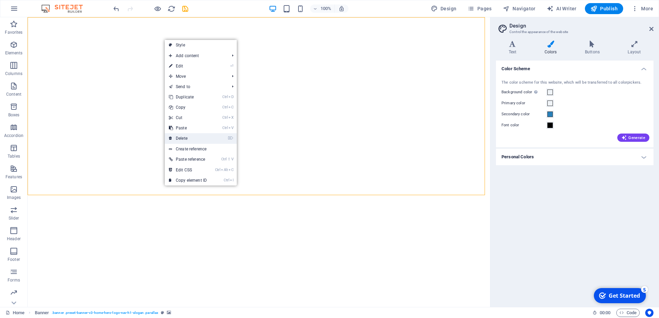
click at [185, 137] on link "⌦ Delete" at bounding box center [188, 138] width 46 height 10
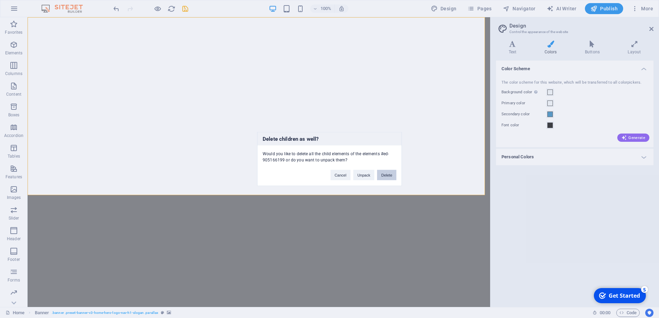
click at [388, 177] on button "Delete" at bounding box center [386, 175] width 19 height 10
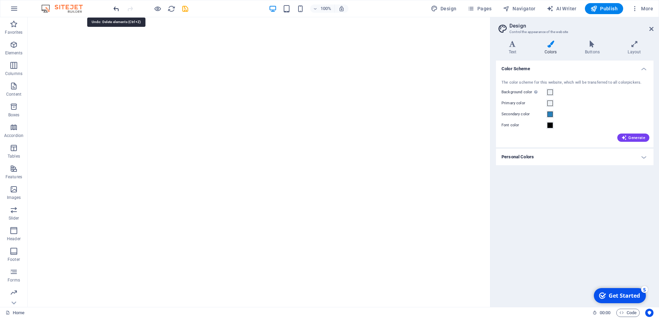
click at [113, 7] on icon "undo" at bounding box center [116, 9] width 8 height 8
click at [64, 193] on icon at bounding box center [63, 191] width 4 height 7
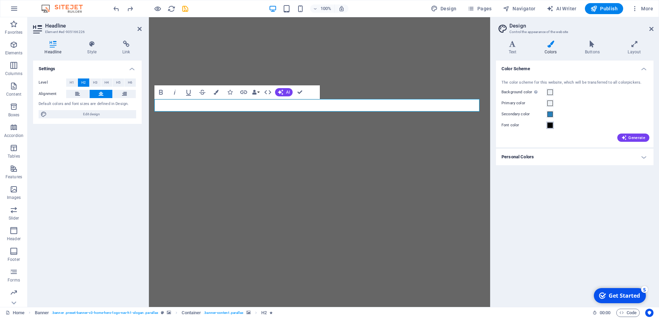
click at [548, 126] on span at bounding box center [550, 126] width 6 height 6
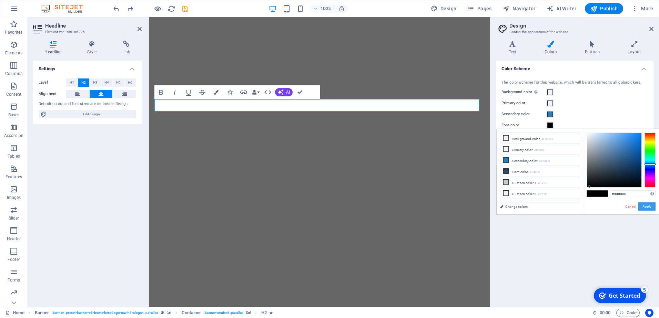
click at [646, 208] on button "Apply" at bounding box center [646, 207] width 17 height 8
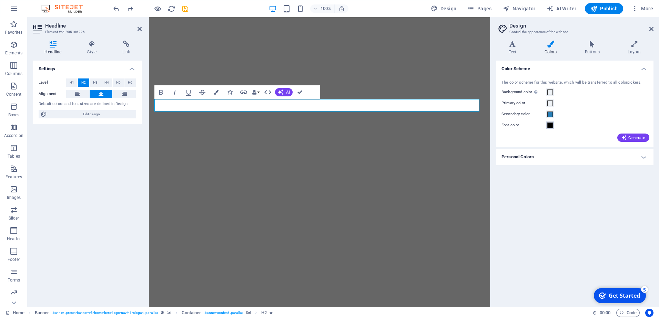
click at [549, 126] on span at bounding box center [550, 126] width 6 height 6
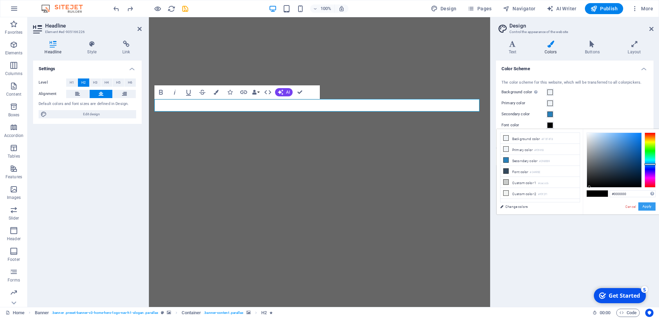
click at [646, 204] on button "Apply" at bounding box center [646, 207] width 17 height 8
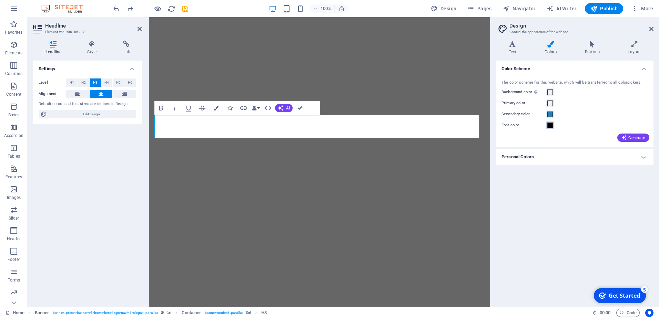
click at [550, 126] on span at bounding box center [550, 126] width 6 height 6
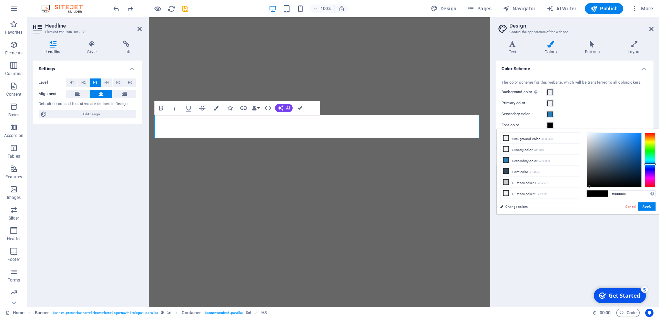
click at [598, 193] on span at bounding box center [602, 194] width 10 height 6
click at [650, 207] on button "Apply" at bounding box center [646, 207] width 17 height 8
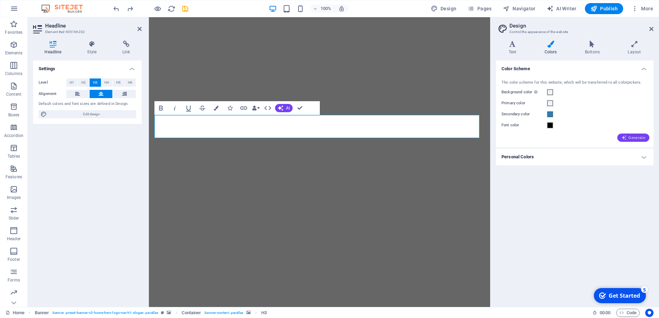
click at [636, 138] on span "Generate" at bounding box center [633, 138] width 24 height 6
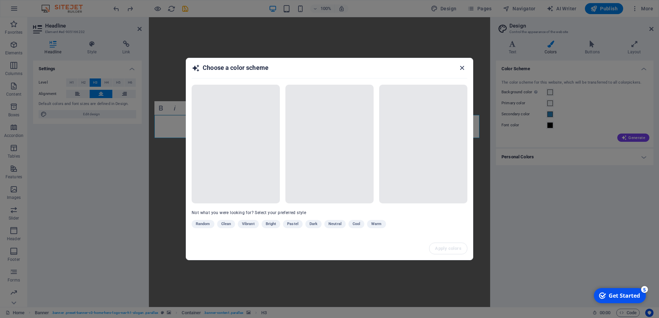
click at [462, 69] on icon "button" at bounding box center [462, 68] width 8 height 8
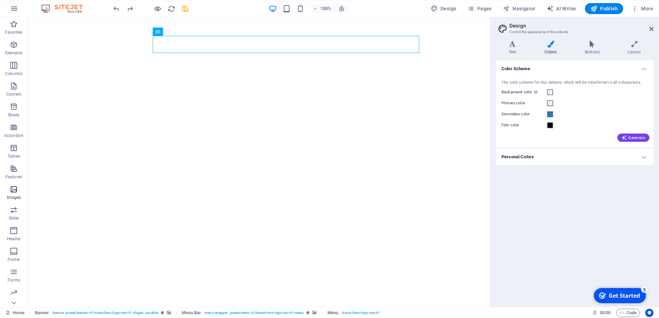
click at [15, 195] on p "Images" at bounding box center [14, 198] width 14 height 6
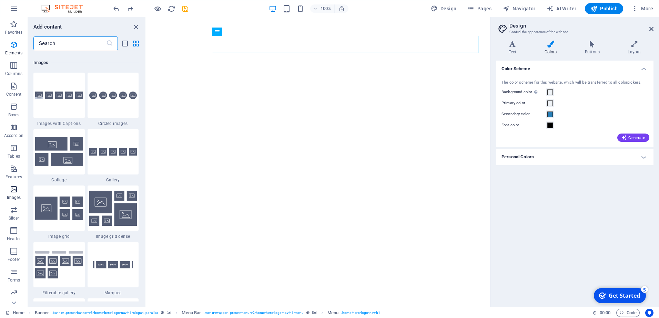
scroll to position [3493, 0]
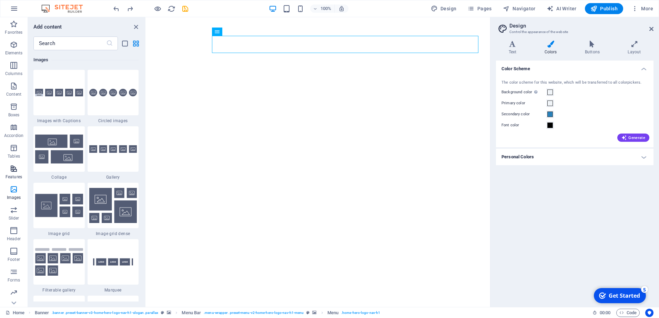
click at [11, 173] on span "Features" at bounding box center [14, 173] width 28 height 17
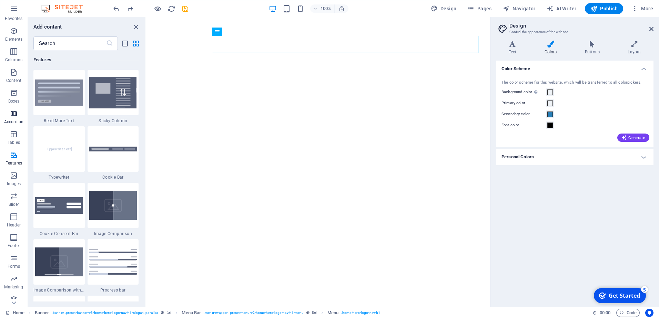
scroll to position [20, 0]
click at [11, 295] on icon "button" at bounding box center [14, 293] width 8 height 8
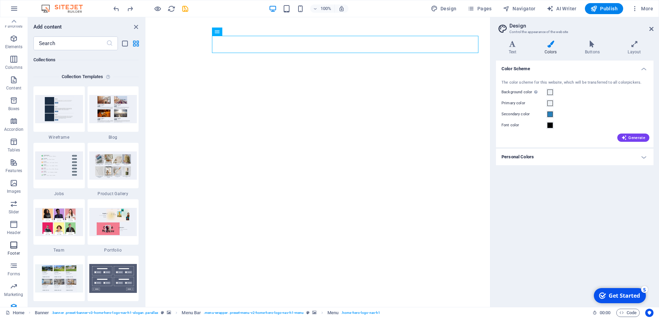
scroll to position [0, 0]
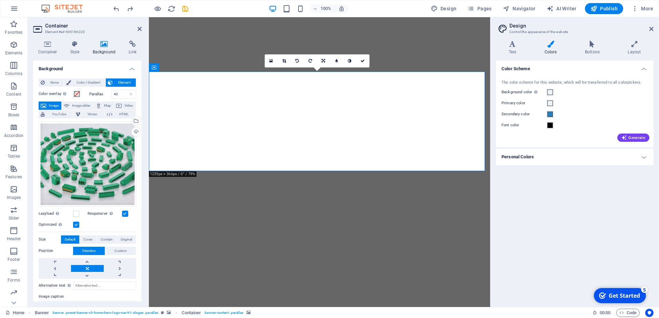
click at [77, 224] on label at bounding box center [76, 225] width 6 height 6
click at [0, 0] on input "Optimized Images are compressed to improve page speed." at bounding box center [0, 0] width 0 height 0
click at [73, 212] on label "Lazyload Loading images after the page loads improves page speed." at bounding box center [56, 214] width 34 height 8
click at [0, 0] on input "Lazyload Loading images after the page loads improves page speed." at bounding box center [0, 0] width 0 height 0
click at [76, 214] on label at bounding box center [76, 214] width 6 height 6
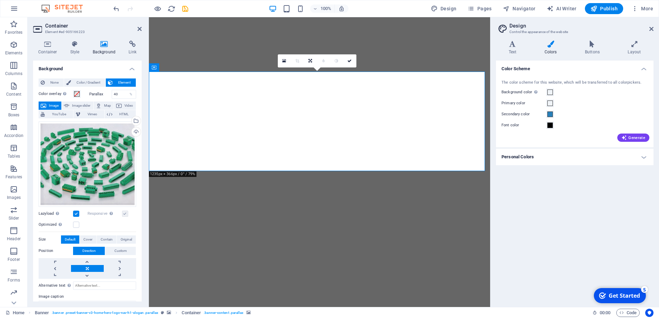
click at [0, 0] on input "Lazyload Loading images after the page loads improves page speed." at bounding box center [0, 0] width 0 height 0
click at [88, 237] on span "Cover" at bounding box center [87, 240] width 9 height 8
click at [103, 239] on span "Contain" at bounding box center [107, 240] width 12 height 8
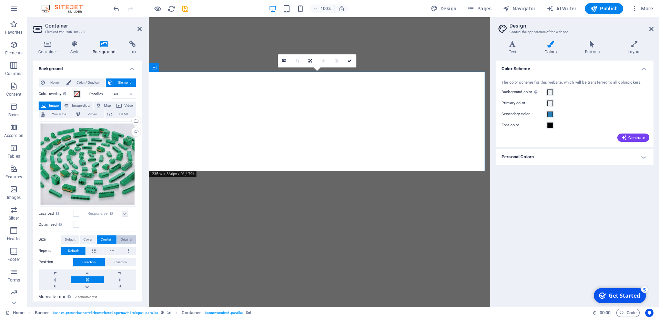
click at [118, 237] on button "Original" at bounding box center [126, 240] width 19 height 8
click at [109, 238] on span "Contain" at bounding box center [107, 240] width 12 height 8
click at [117, 261] on span "Custom" at bounding box center [120, 262] width 12 height 8
click at [90, 258] on span "Direction" at bounding box center [88, 262] width 13 height 8
click at [85, 236] on span "Cover" at bounding box center [87, 240] width 9 height 8
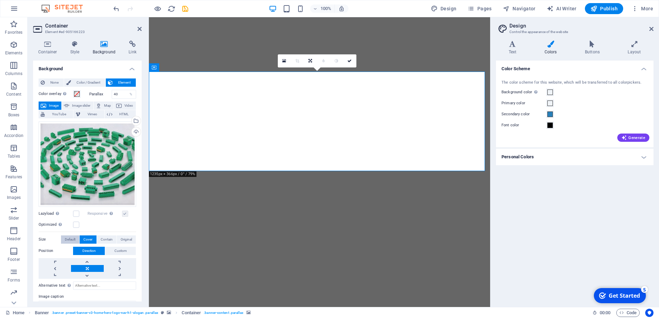
click at [70, 236] on span "Default" at bounding box center [70, 240] width 11 height 8
click at [85, 238] on span "Cover" at bounding box center [87, 240] width 9 height 8
click at [76, 226] on label at bounding box center [76, 225] width 6 height 6
click at [0, 0] on input "Optimized Images are compressed to improve page speed." at bounding box center [0, 0] width 0 height 0
